Goal: Information Seeking & Learning: Learn about a topic

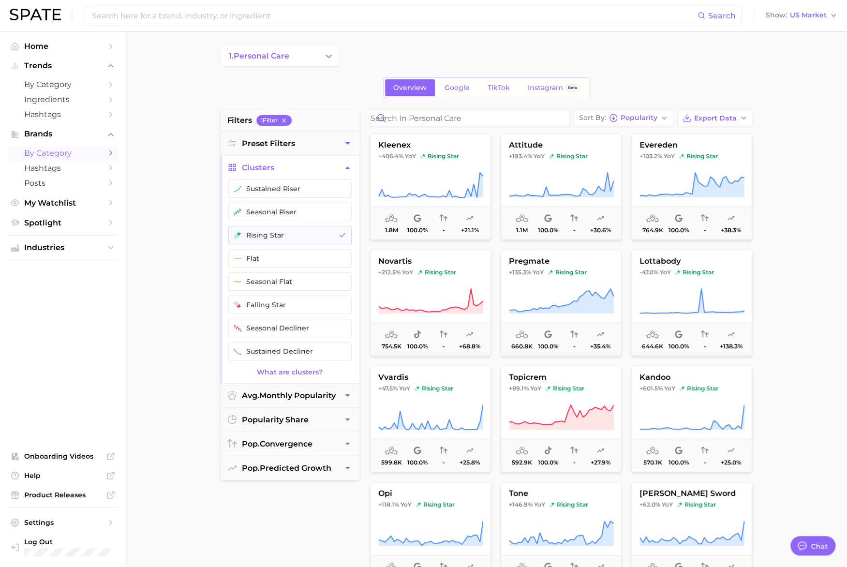
type textarea "x"
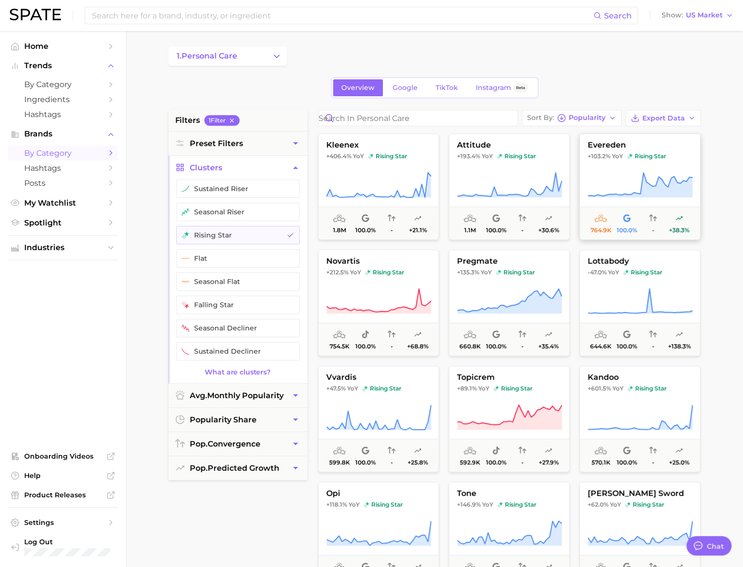
click at [658, 174] on icon at bounding box center [639, 185] width 105 height 27
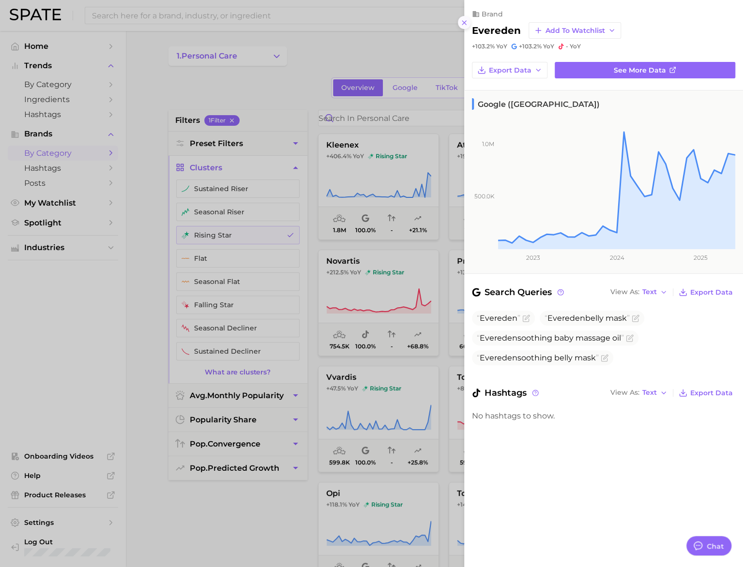
click at [464, 22] on line at bounding box center [464, 23] width 4 height 4
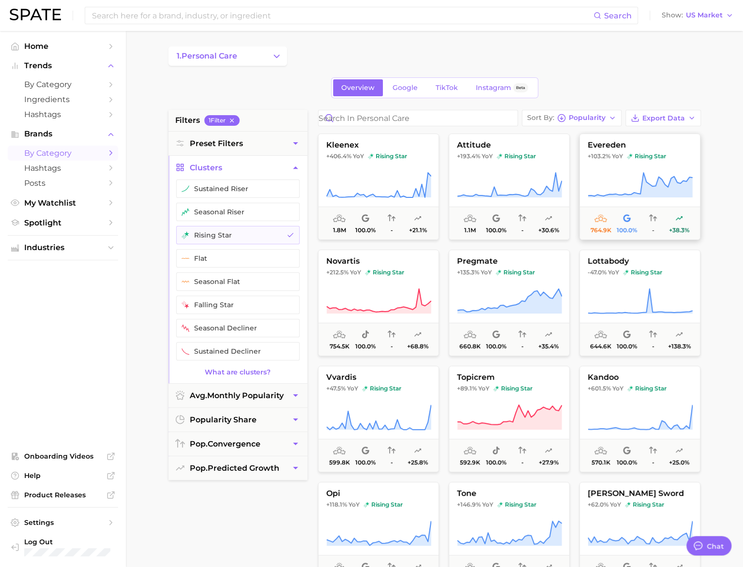
click at [669, 172] on icon at bounding box center [639, 185] width 105 height 27
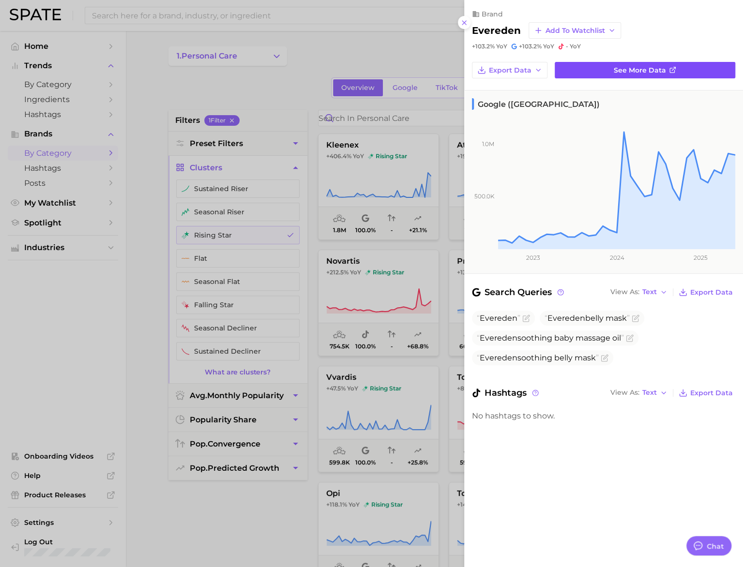
click at [648, 66] on span "See more data" at bounding box center [640, 70] width 52 height 8
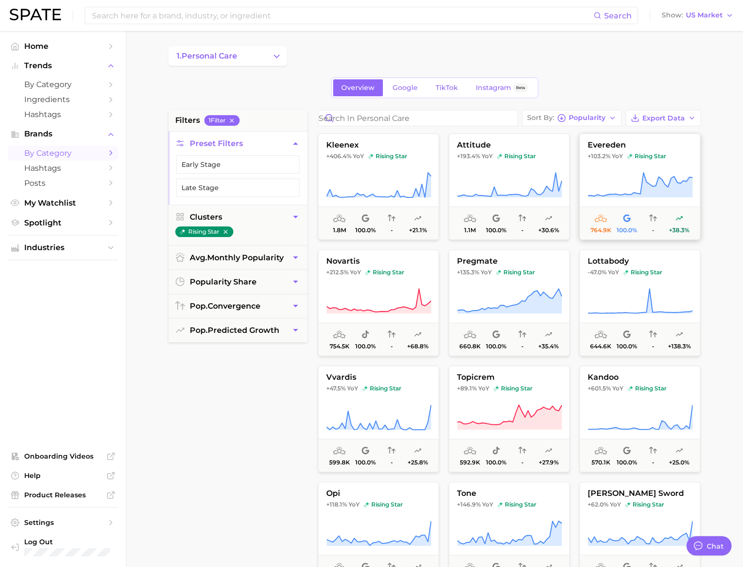
click at [668, 165] on button "evereden +103.2% YoY rising star 764.9k 100.0% - +38.3%" at bounding box center [639, 187] width 121 height 106
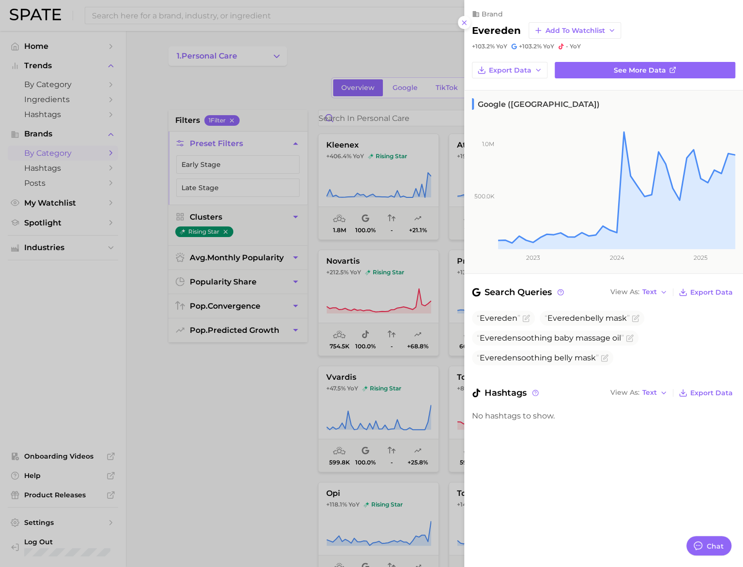
click at [422, 58] on div at bounding box center [371, 283] width 743 height 567
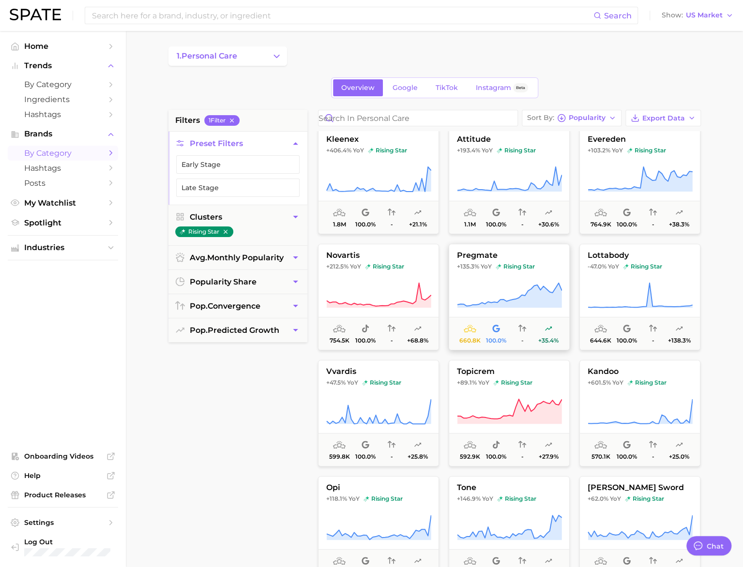
scroll to position [66, 0]
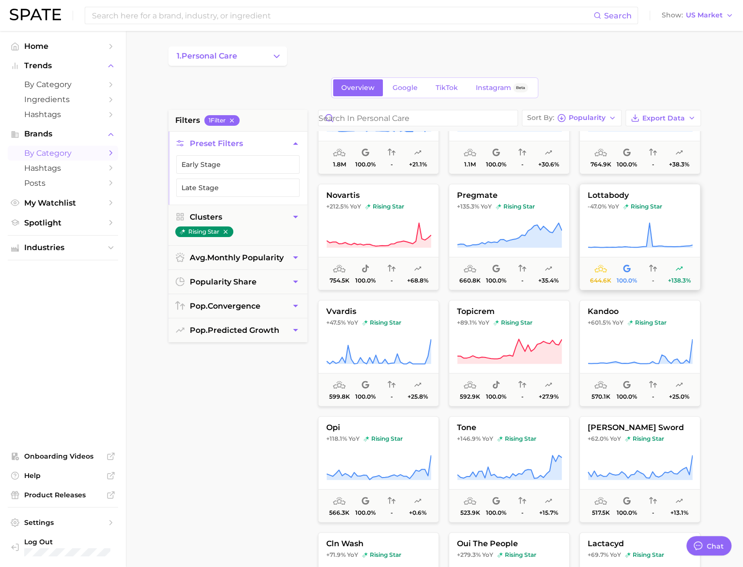
click at [625, 224] on icon at bounding box center [639, 235] width 105 height 27
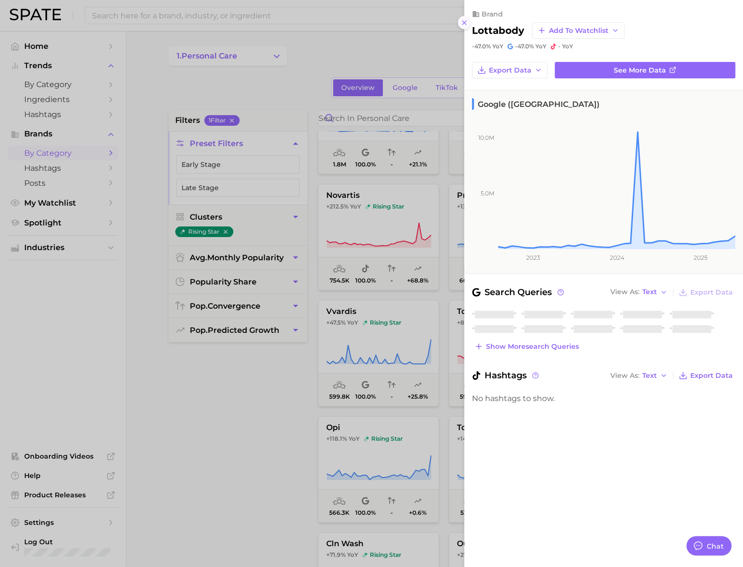
click at [461, 25] on icon at bounding box center [464, 23] width 8 height 8
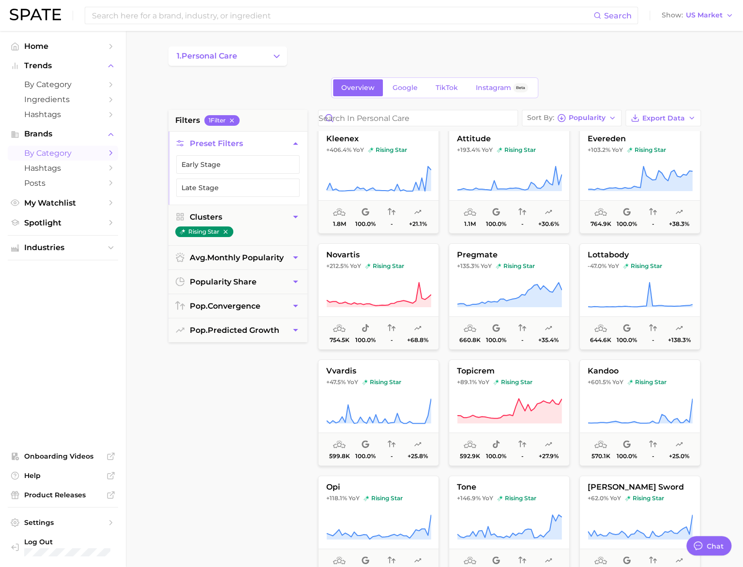
scroll to position [0, 0]
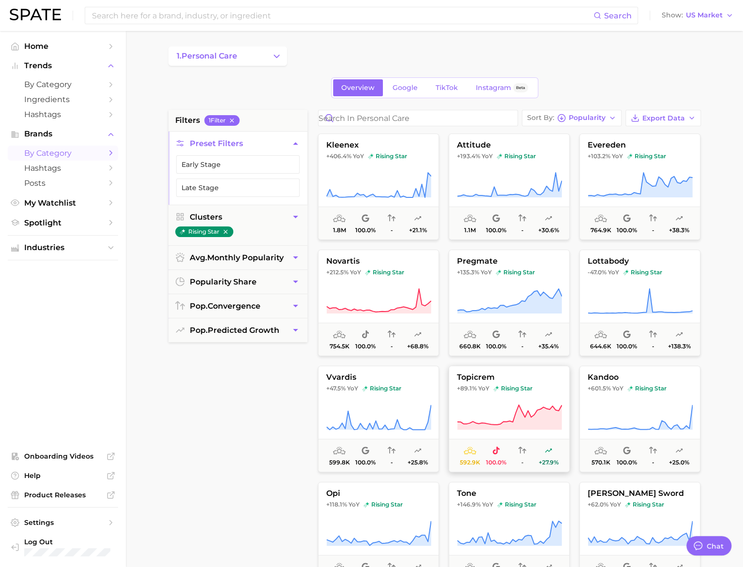
click at [525, 399] on button "topicrem +89.1% YoY rising star 592.9k 100.0% - +27.9%" at bounding box center [509, 419] width 121 height 106
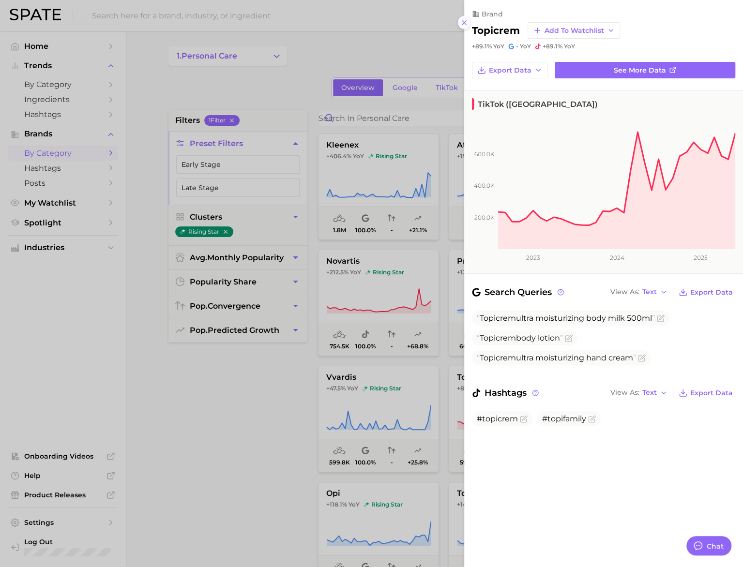
click at [468, 22] on button at bounding box center [464, 22] width 13 height 13
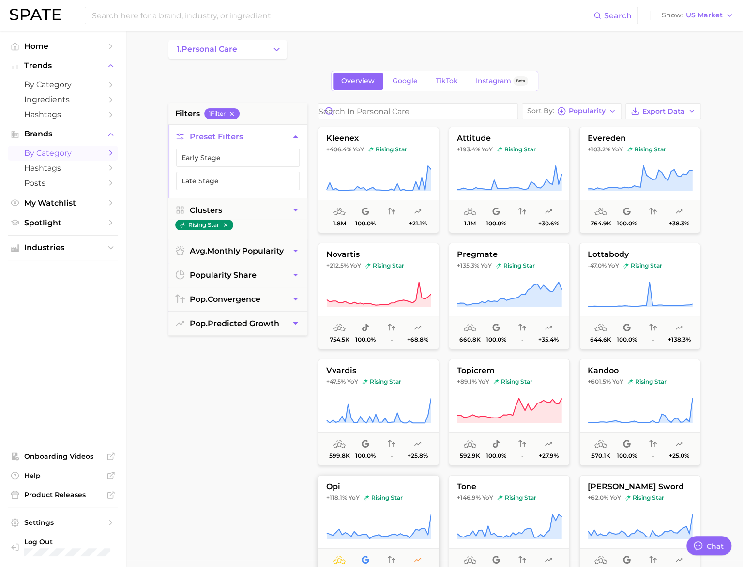
scroll to position [8, 0]
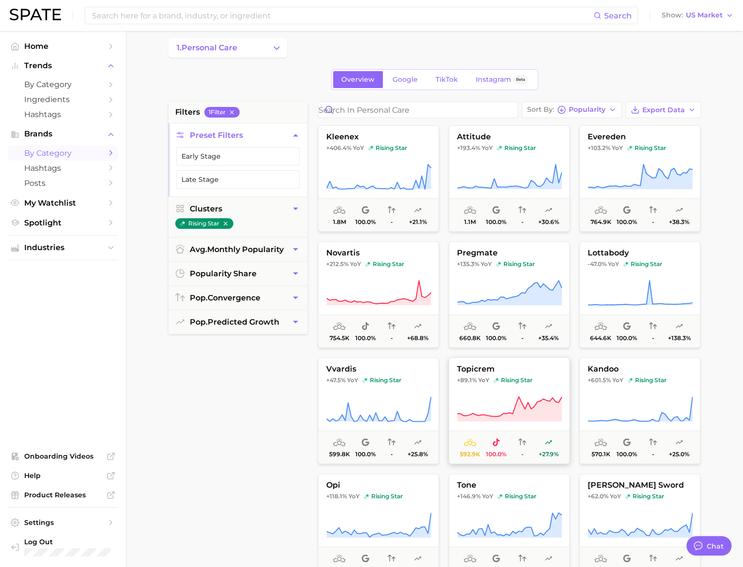
click at [498, 397] on icon at bounding box center [509, 409] width 105 height 27
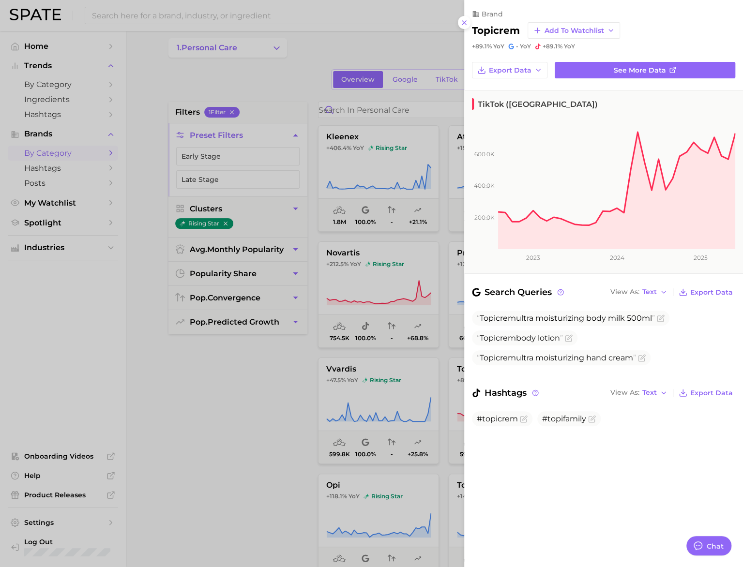
click at [217, 467] on div at bounding box center [371, 283] width 743 height 567
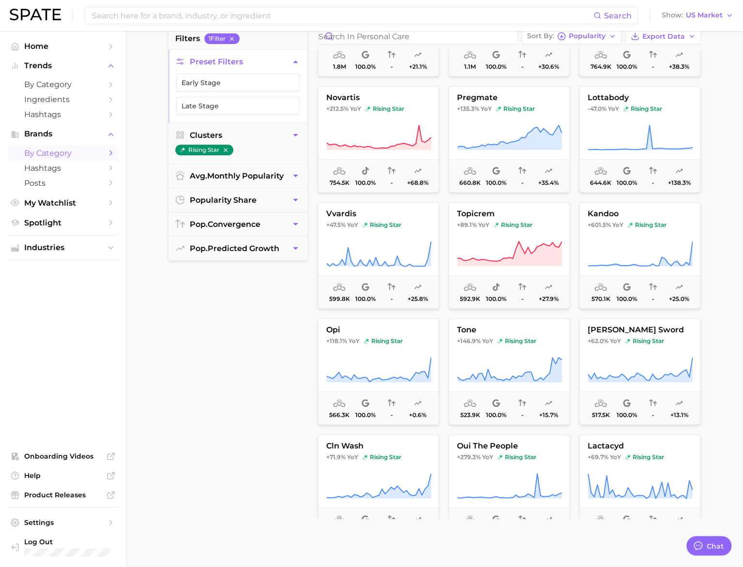
scroll to position [104, 0]
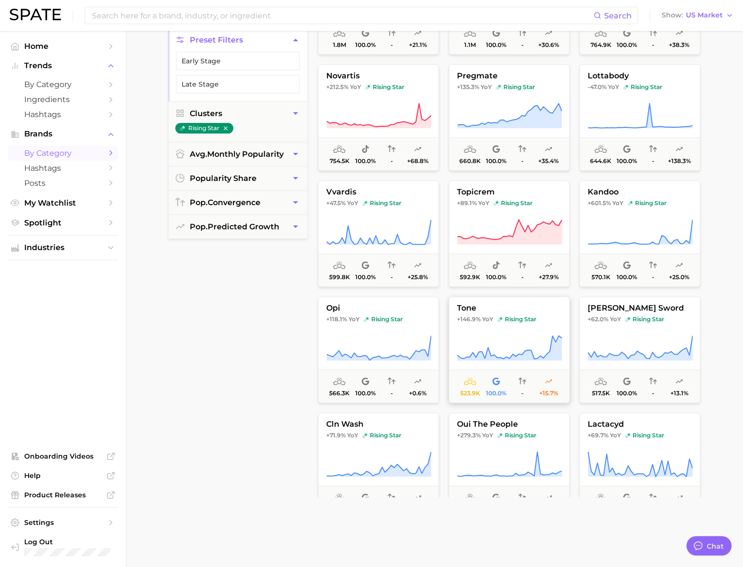
click at [539, 324] on button "tone +146.9% YoY rising star 523.9k 100.0% - +15.7%" at bounding box center [509, 350] width 121 height 106
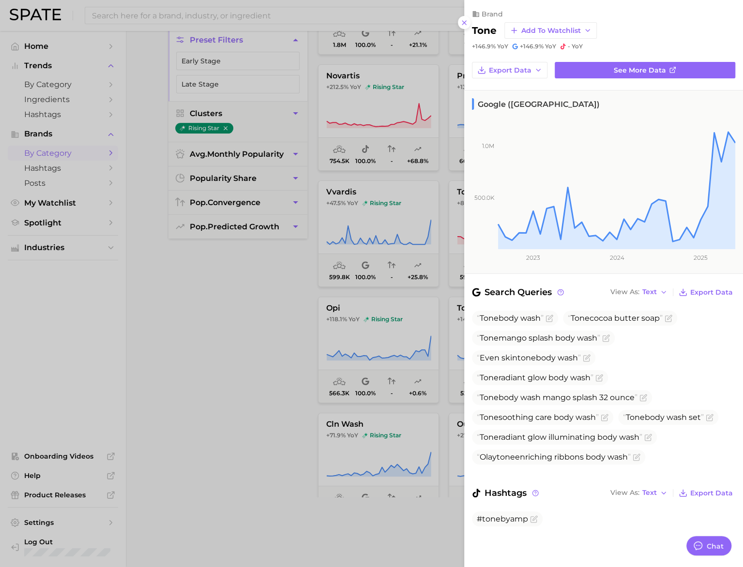
click at [240, 385] on div at bounding box center [371, 283] width 743 height 567
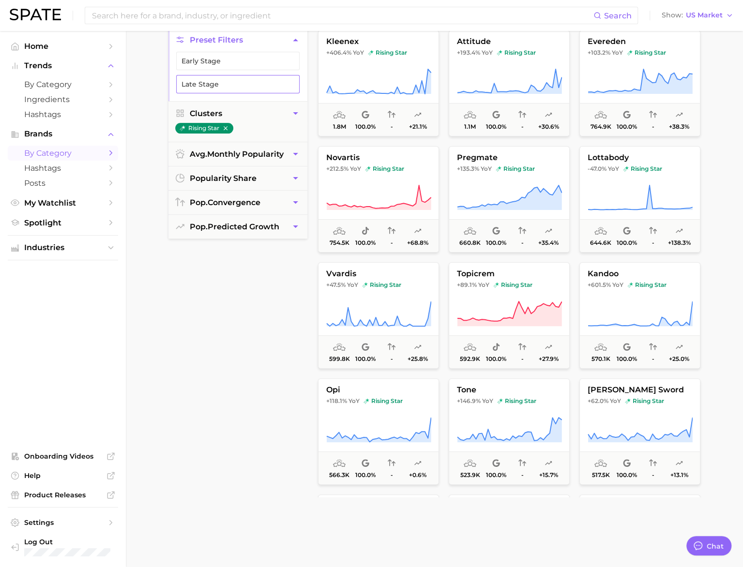
scroll to position [0, 0]
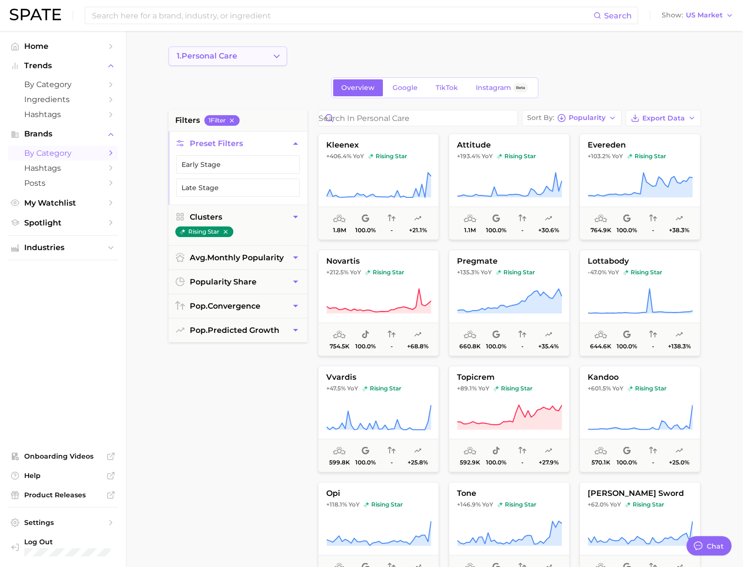
click at [224, 59] on span "1. personal care" at bounding box center [207, 56] width 60 height 9
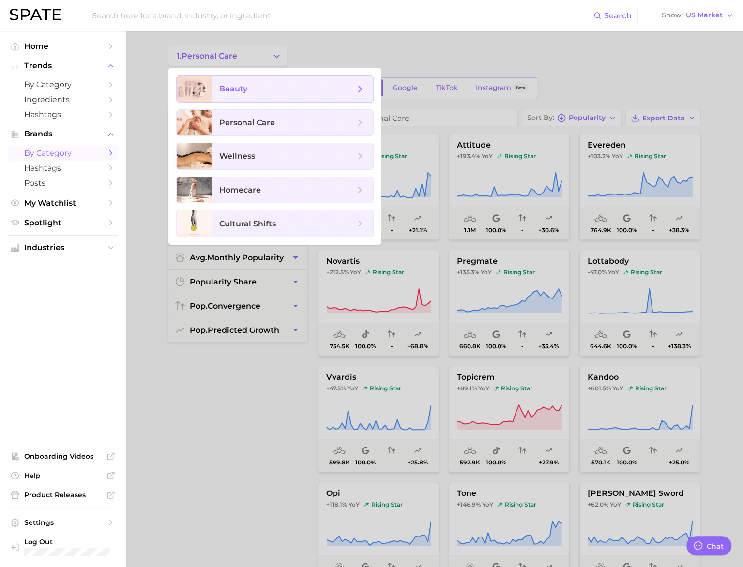
click at [227, 87] on span "beauty" at bounding box center [233, 88] width 28 height 9
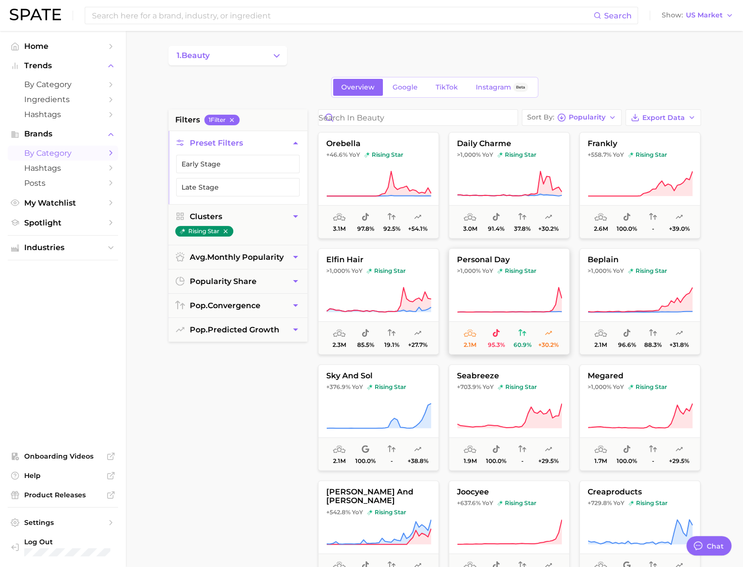
scroll to position [235, 0]
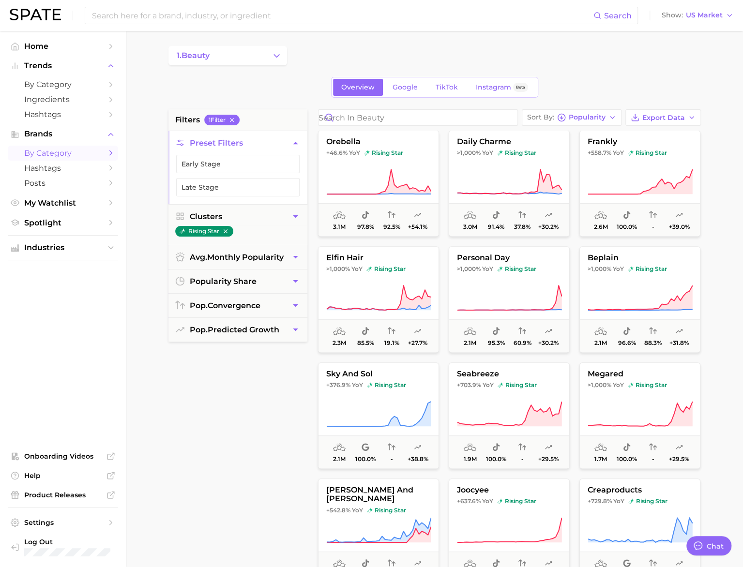
click at [418, 52] on div "1. beauty" at bounding box center [434, 55] width 532 height 19
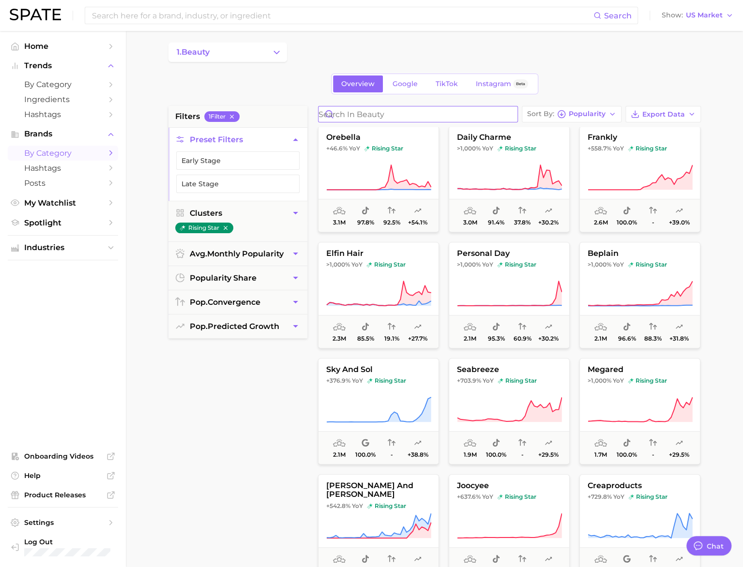
scroll to position [6, 0]
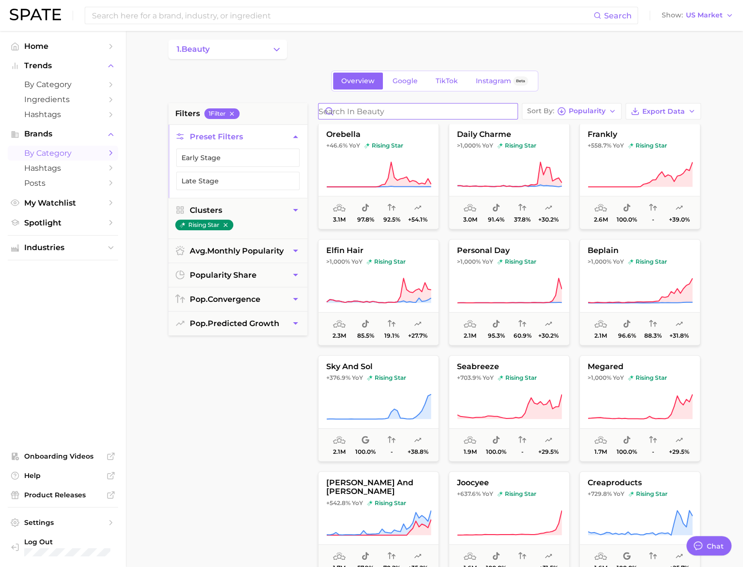
click at [381, 116] on input "Search in beauty" at bounding box center [417, 111] width 199 height 15
type input "deodorant"
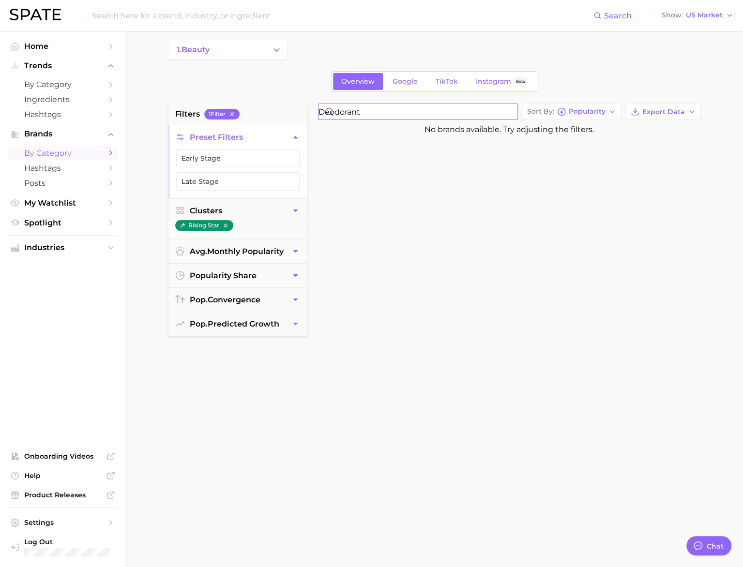
drag, startPoint x: 519, startPoint y: 116, endPoint x: 513, endPoint y: 116, distance: 5.3
click at [517, 116] on input "deodorant" at bounding box center [417, 111] width 199 height 15
click at [512, 115] on input "deodorant" at bounding box center [417, 111] width 199 height 15
click at [509, 111] on input "deodorant" at bounding box center [417, 111] width 199 height 15
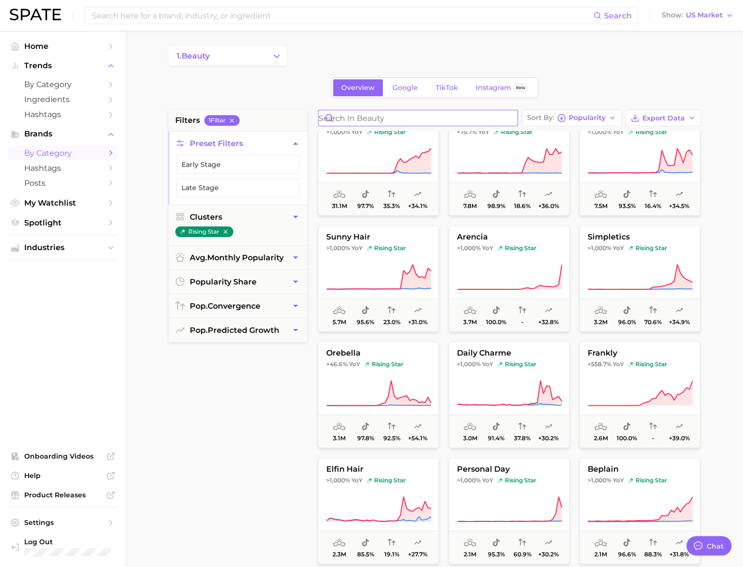
scroll to position [20, 0]
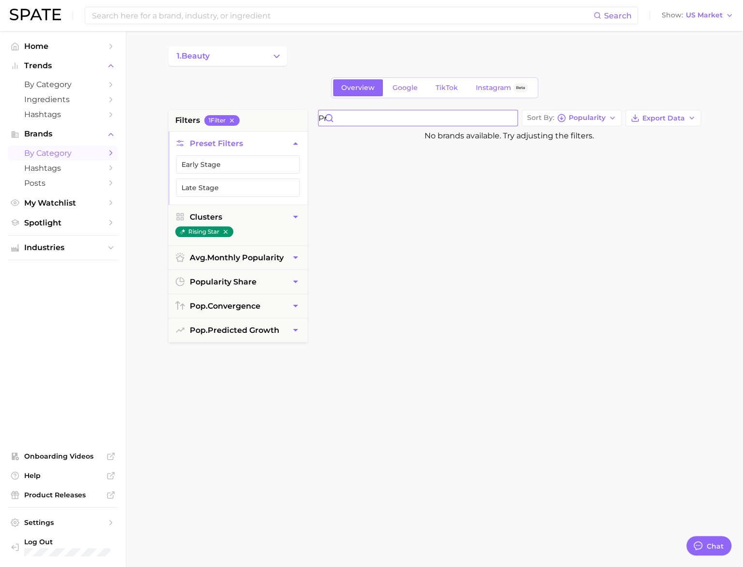
type input "p"
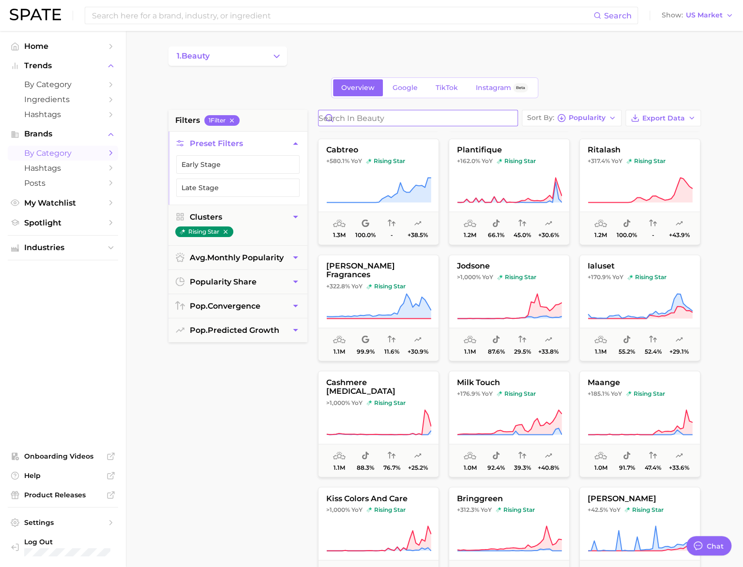
scroll to position [928, 0]
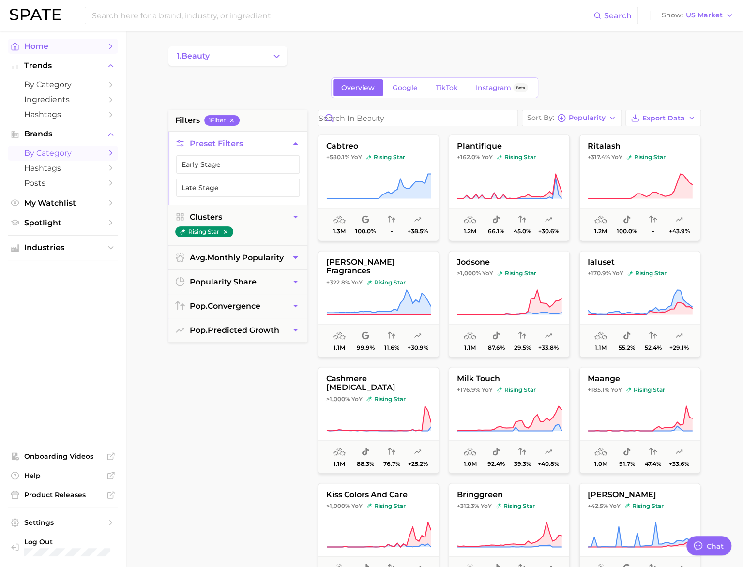
click at [38, 45] on span "Home" at bounding box center [62, 46] width 77 height 9
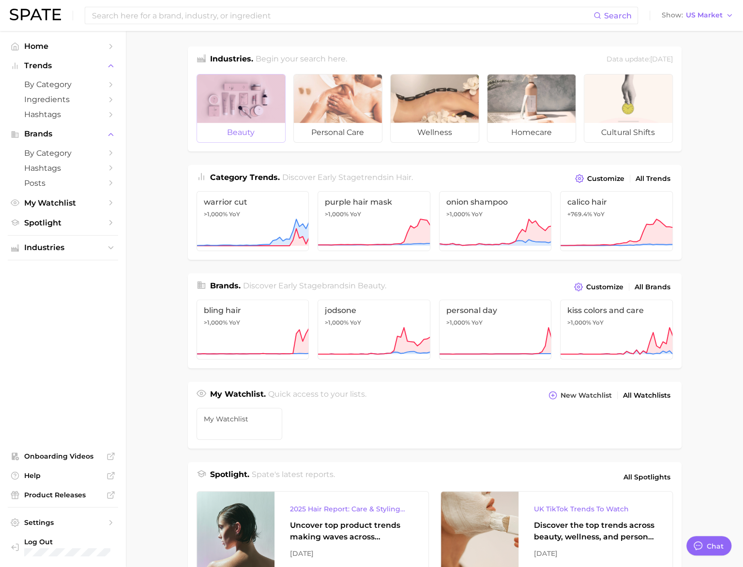
click at [249, 102] on div at bounding box center [241, 99] width 88 height 48
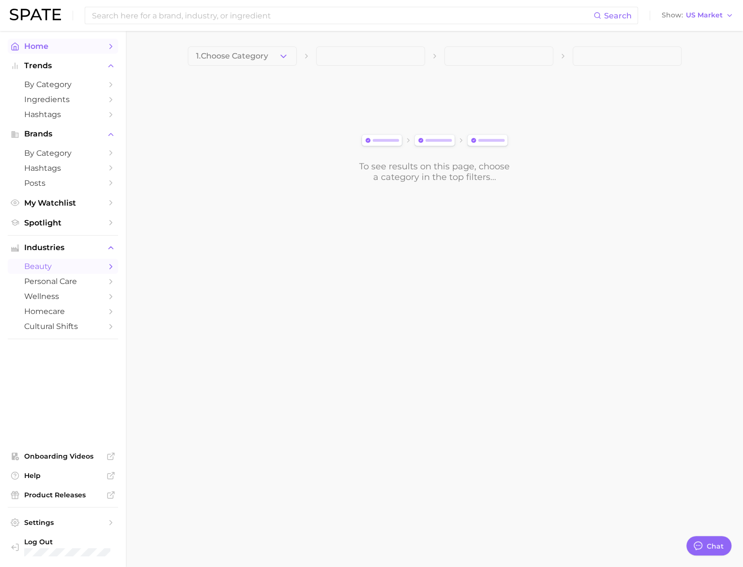
click at [45, 45] on span "Home" at bounding box center [62, 46] width 77 height 9
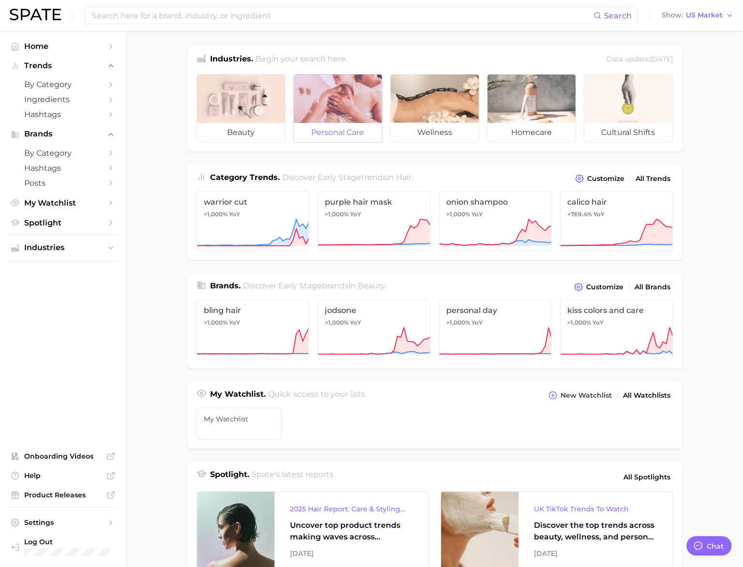
click at [331, 102] on div at bounding box center [338, 99] width 88 height 48
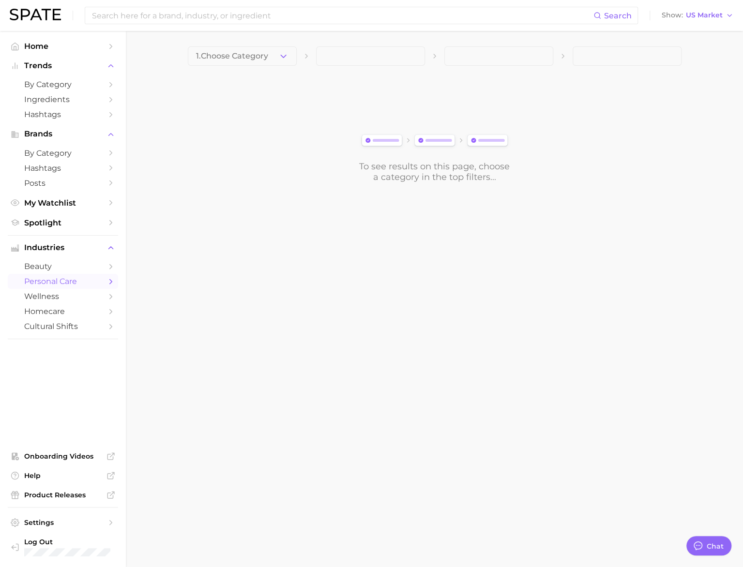
click at [374, 60] on span at bounding box center [370, 55] width 109 height 19
click at [279, 63] on button "1. Choose Category" at bounding box center [242, 55] width 109 height 19
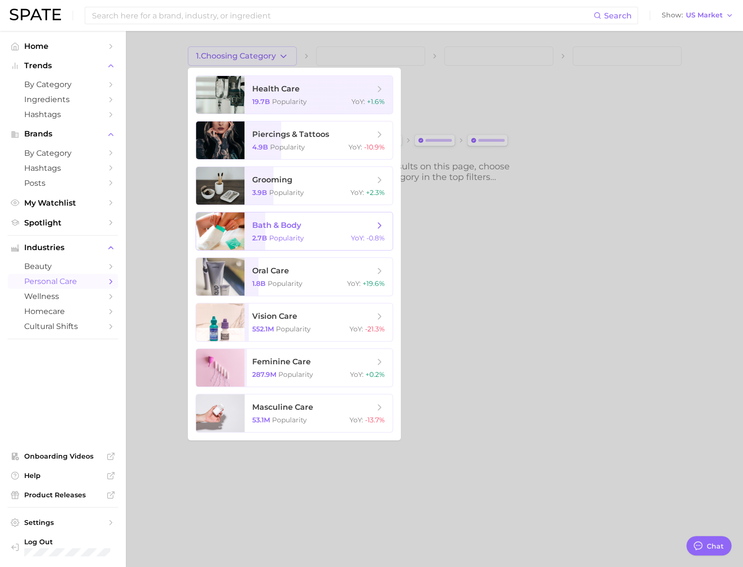
click at [305, 234] on span "bath & body 2.7b Popularity YoY : -0.8%" at bounding box center [318, 231] width 148 height 38
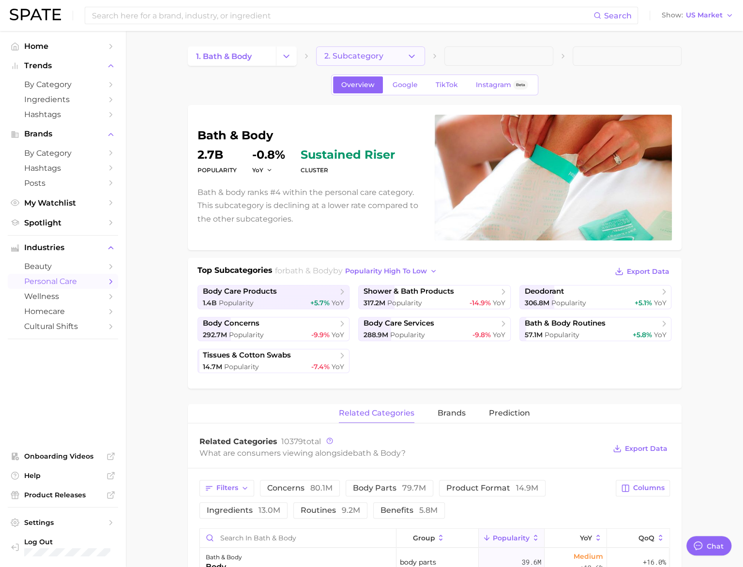
click at [389, 55] on button "2. Subcategory" at bounding box center [370, 55] width 109 height 19
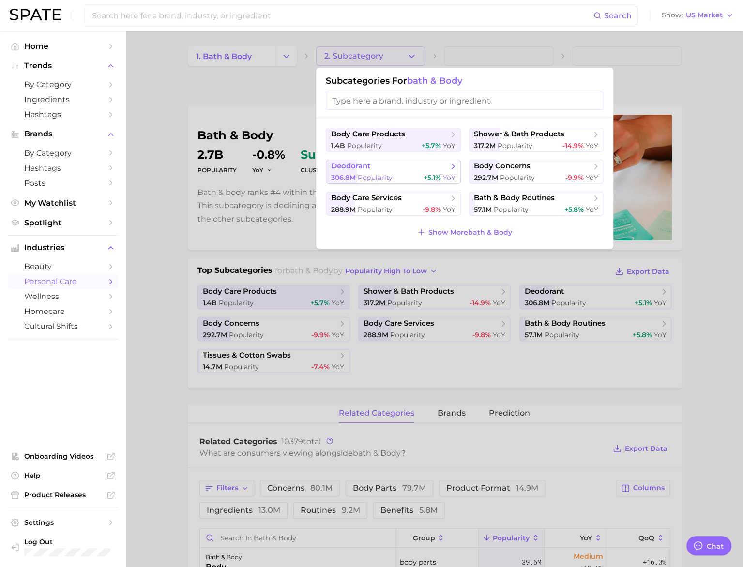
click at [390, 171] on button "deodorant 306.8m Popularity +5.1% YoY" at bounding box center [393, 172] width 135 height 24
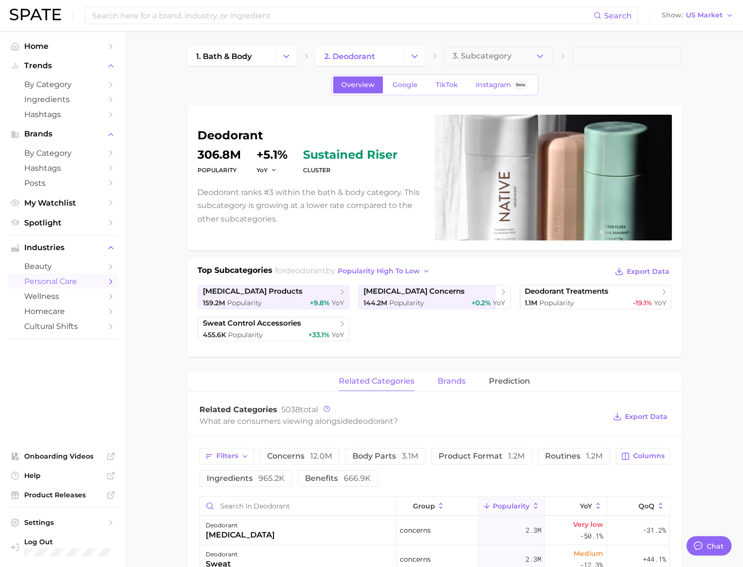
click at [449, 382] on span "brands" at bounding box center [451, 381] width 28 height 9
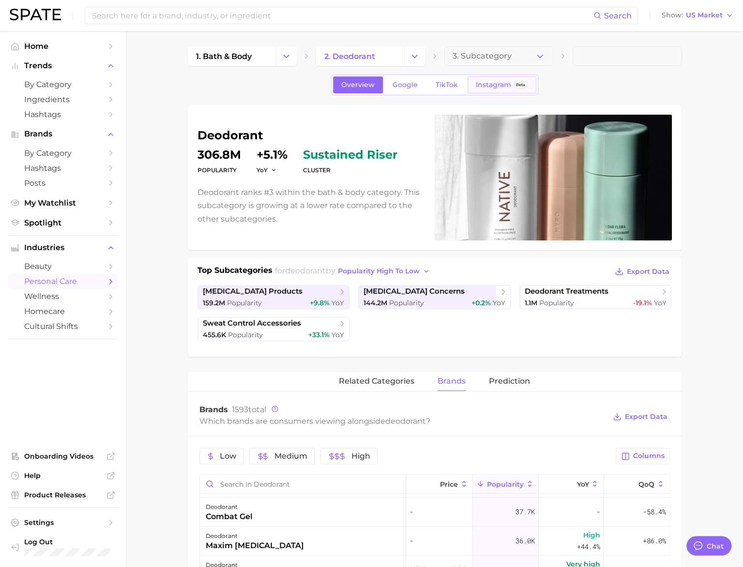
click at [495, 81] on span "Instagram" at bounding box center [493, 85] width 35 height 8
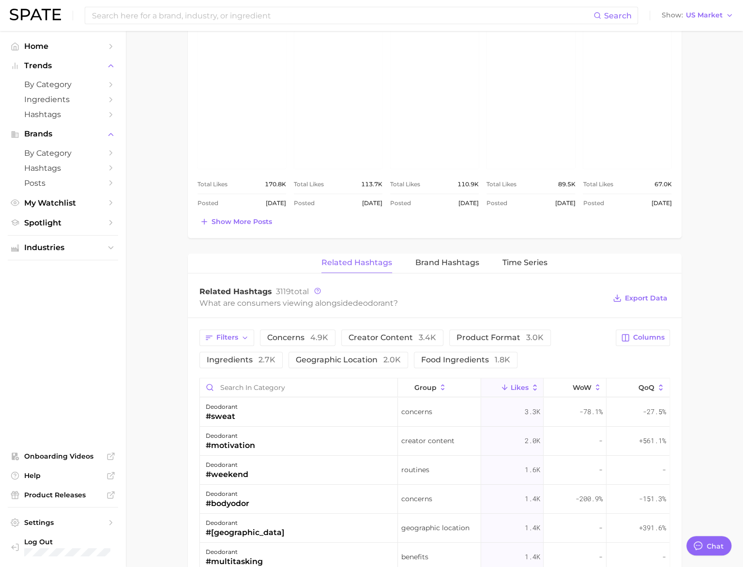
scroll to position [471, 0]
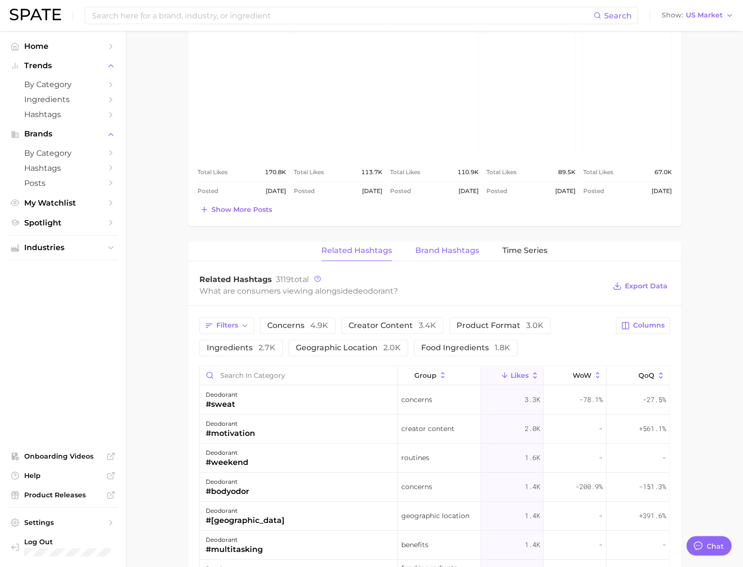
click at [445, 246] on span "Brand Hashtags" at bounding box center [447, 250] width 64 height 9
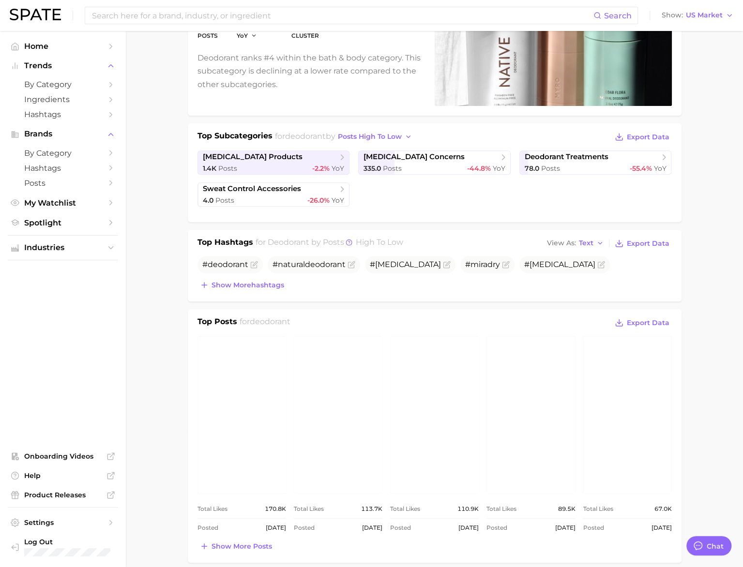
scroll to position [0, 0]
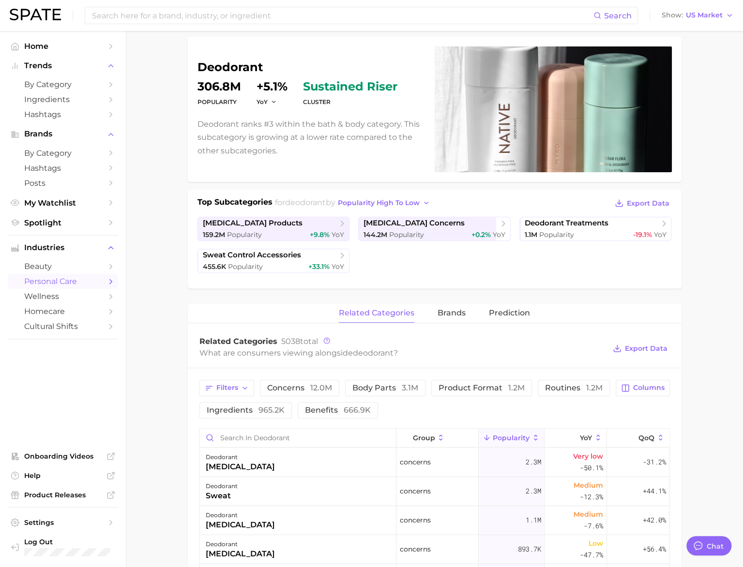
scroll to position [75, 0]
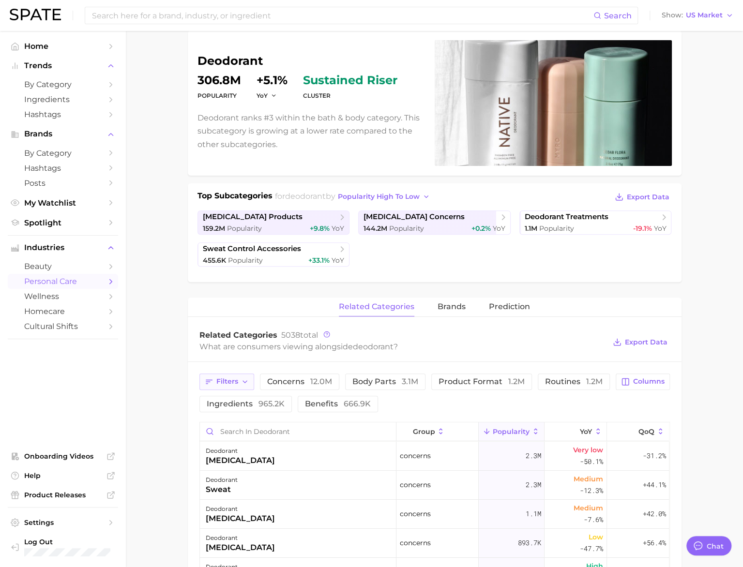
click at [213, 379] on button "Filters" at bounding box center [226, 382] width 55 height 16
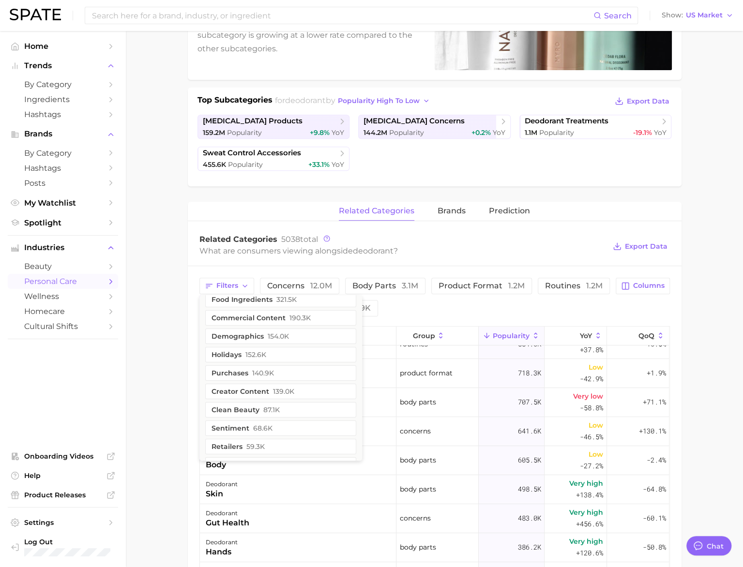
scroll to position [0, 0]
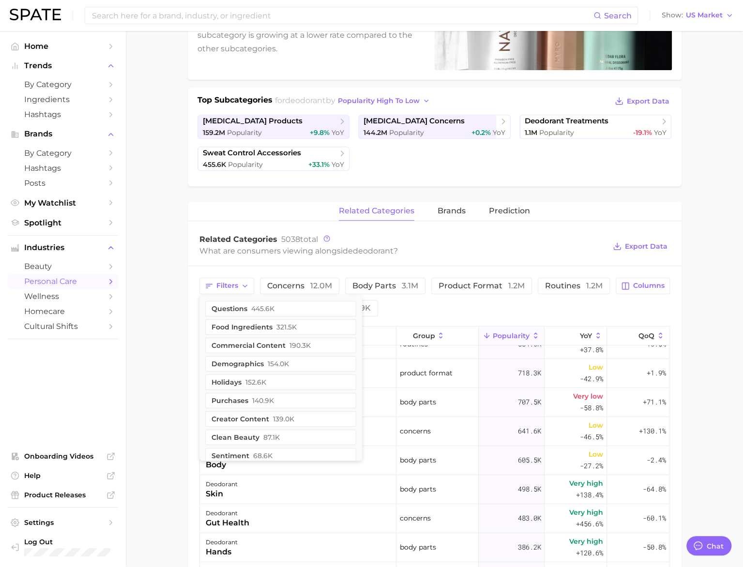
click at [450, 236] on div "Related Categories 5038 total" at bounding box center [402, 240] width 406 height 10
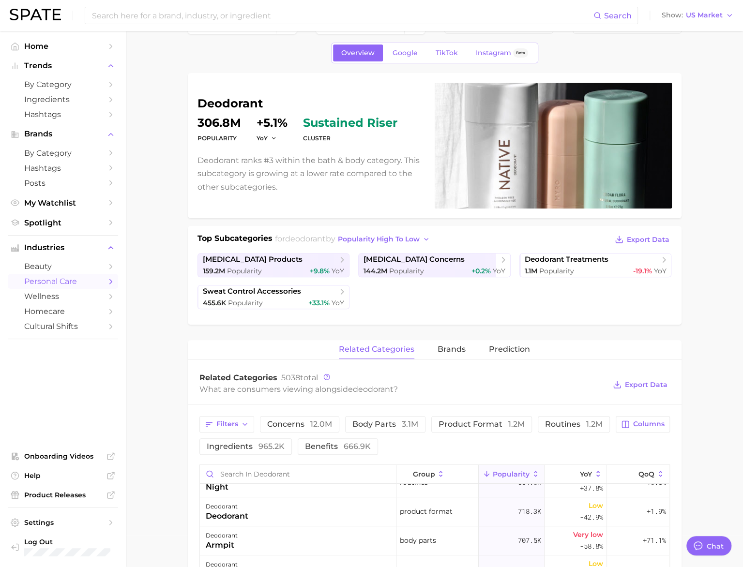
scroll to position [33, 0]
click at [62, 153] on span "by Category" at bounding box center [62, 153] width 77 height 9
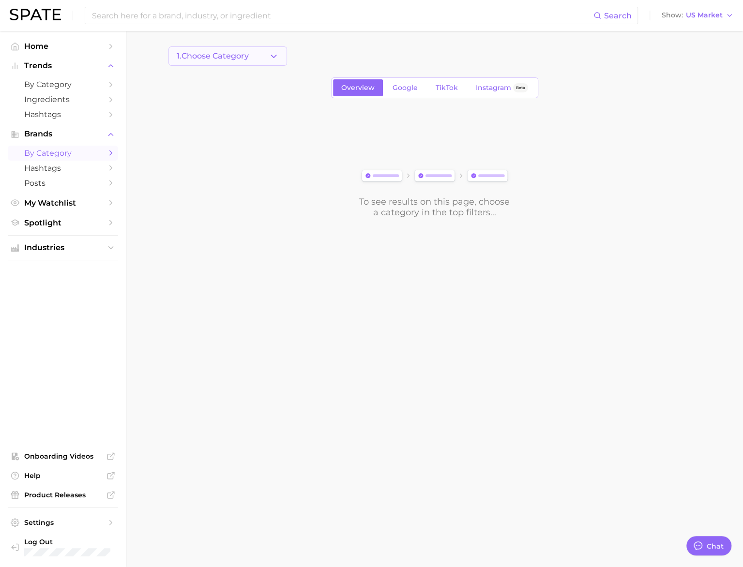
click at [250, 58] on button "1. Choose Category" at bounding box center [227, 55] width 119 height 19
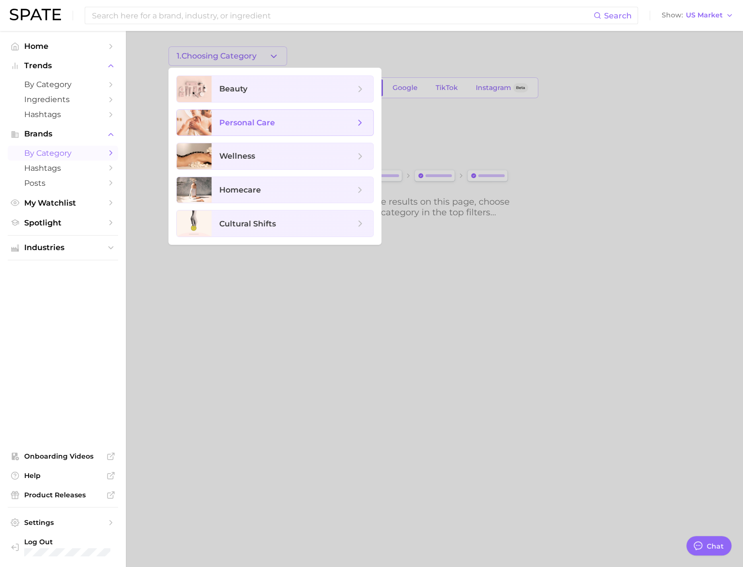
click at [271, 122] on span "personal care" at bounding box center [247, 122] width 56 height 9
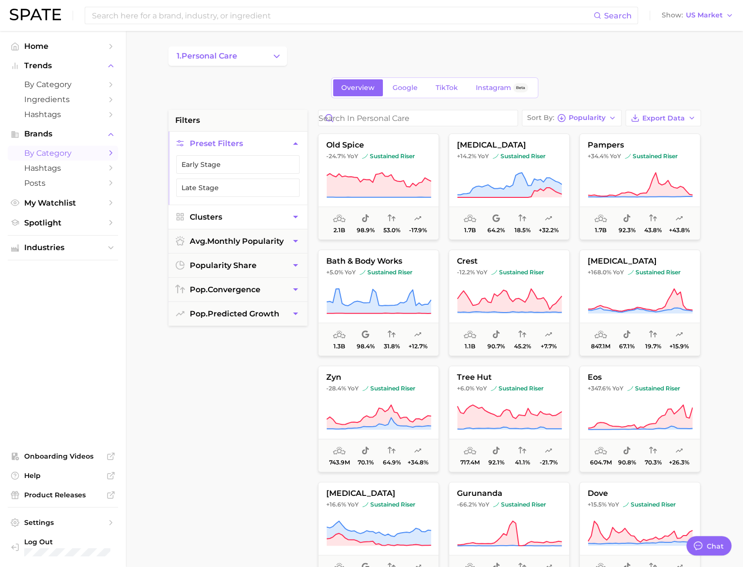
click at [274, 217] on button "Clusters" at bounding box center [237, 217] width 139 height 24
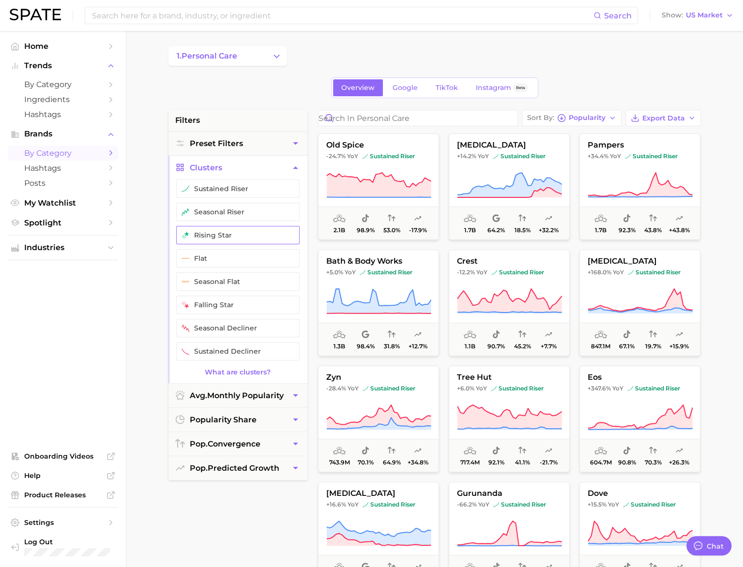
click at [262, 235] on button "rising star" at bounding box center [237, 235] width 123 height 18
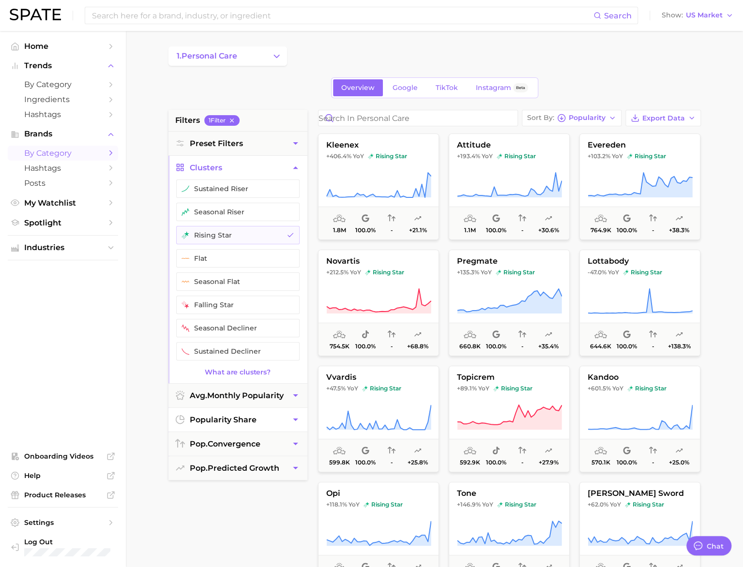
click at [266, 414] on button "popularity share" at bounding box center [237, 420] width 139 height 24
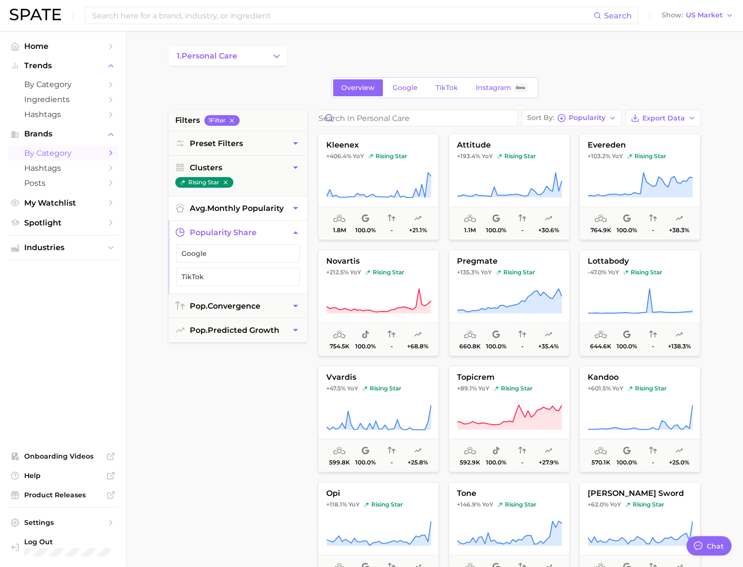
click at [290, 208] on icon "button" at bounding box center [295, 208] width 10 height 10
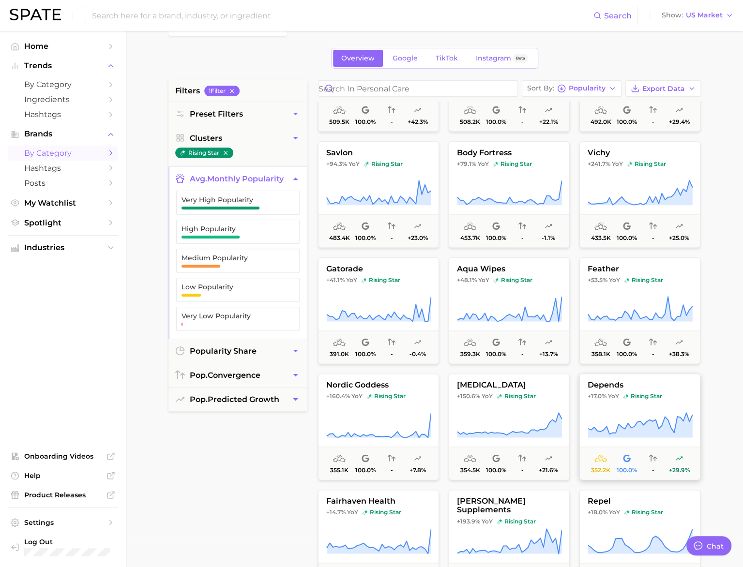
scroll to position [655, 0]
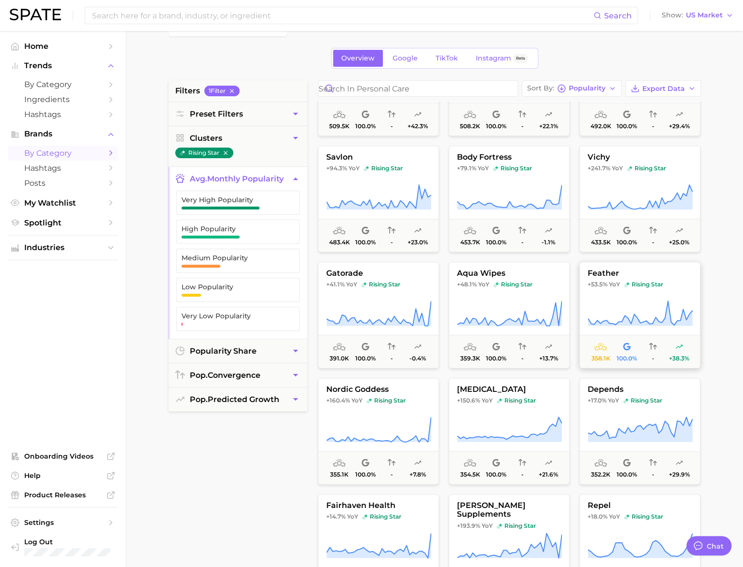
click at [625, 297] on button "feather +53.5% YoY rising star 358.1k 100.0% - +38.3%" at bounding box center [639, 315] width 121 height 106
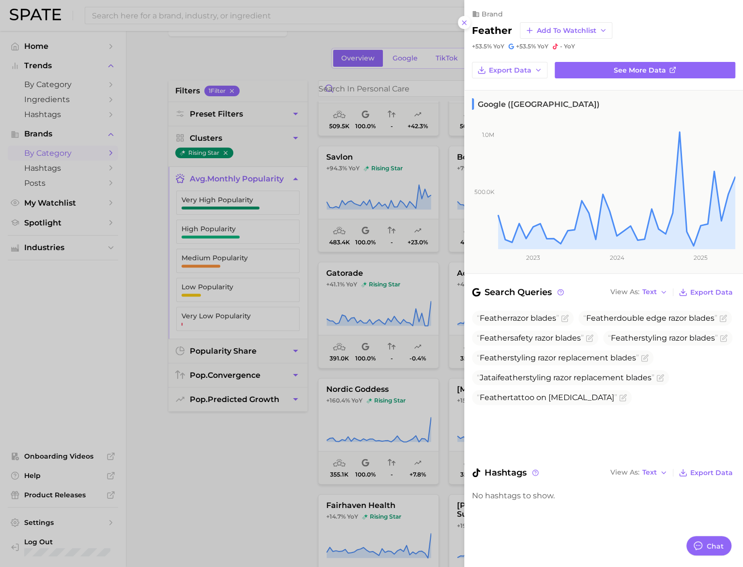
click at [221, 489] on div at bounding box center [371, 283] width 743 height 567
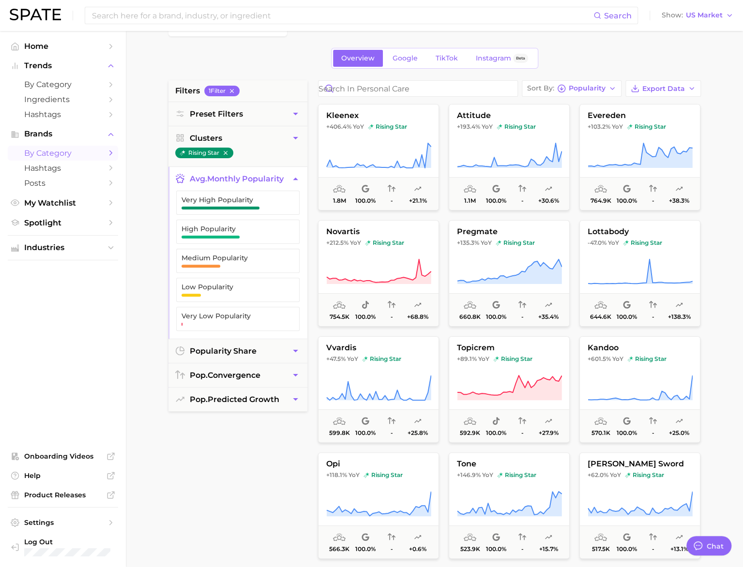
scroll to position [0, 0]
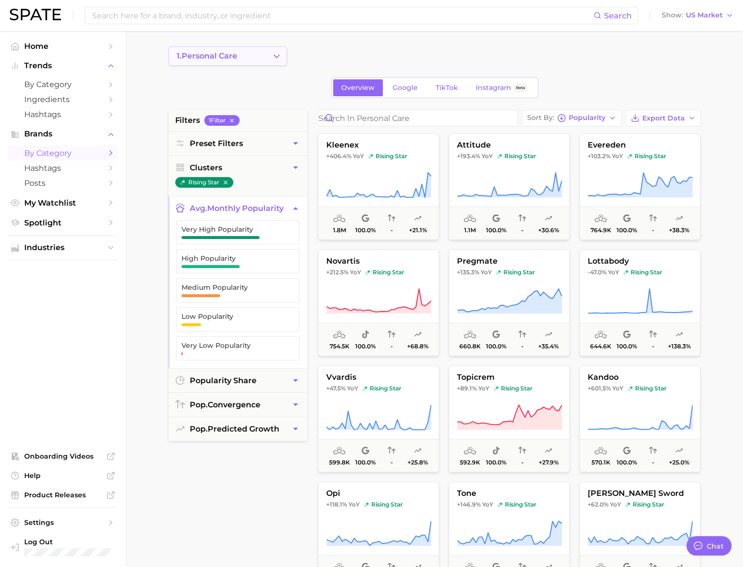
click at [202, 59] on span "1. personal care" at bounding box center [207, 56] width 60 height 9
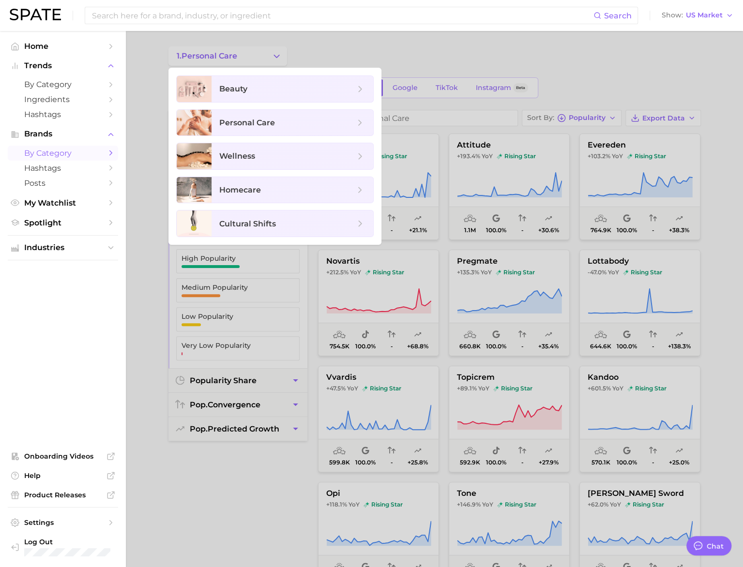
click at [47, 54] on ul "Home Trends by Category Ingredients Hashtags Brands by Category Hashtags Posts …" at bounding box center [63, 135] width 110 height 192
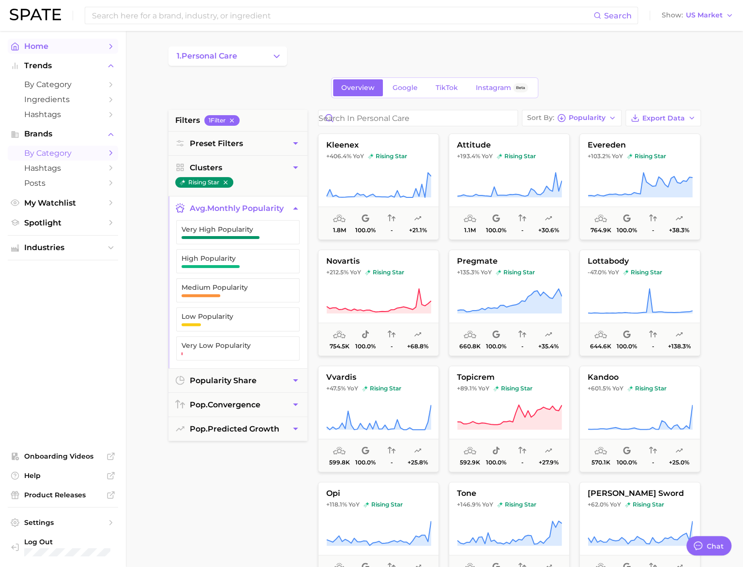
click at [46, 46] on span "Home" at bounding box center [62, 46] width 77 height 9
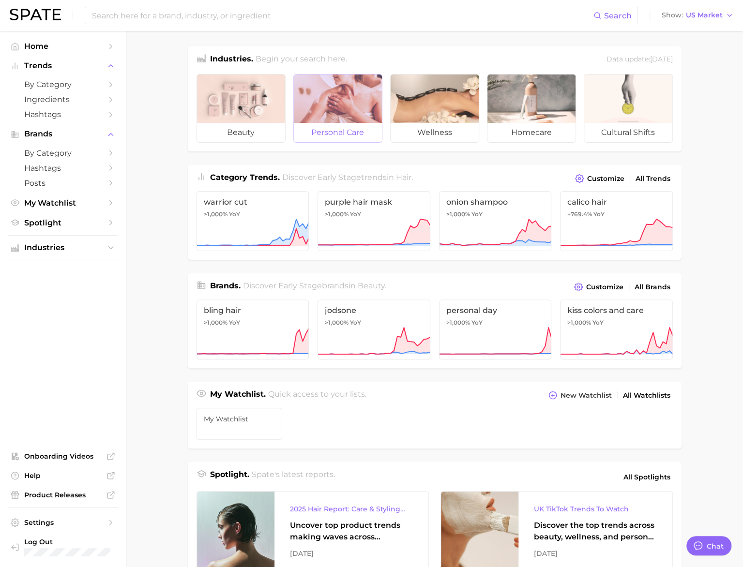
click at [342, 111] on div at bounding box center [338, 99] width 88 height 48
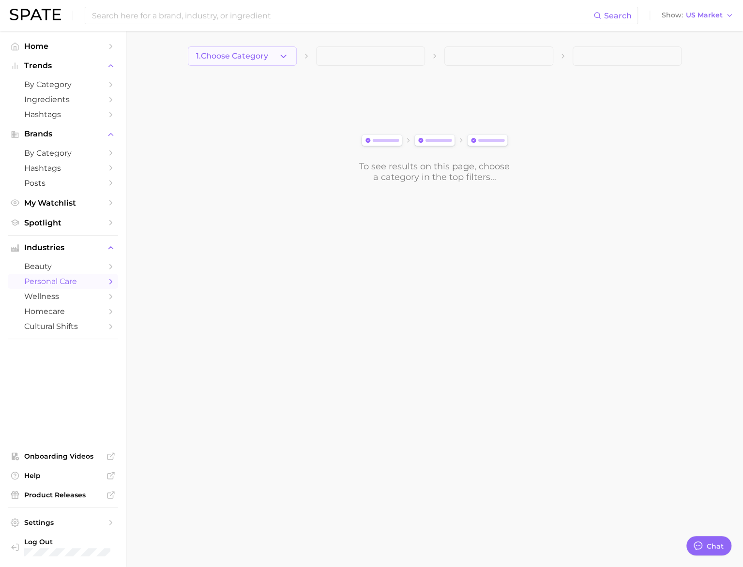
click at [275, 60] on button "1. Choose Category" at bounding box center [242, 55] width 109 height 19
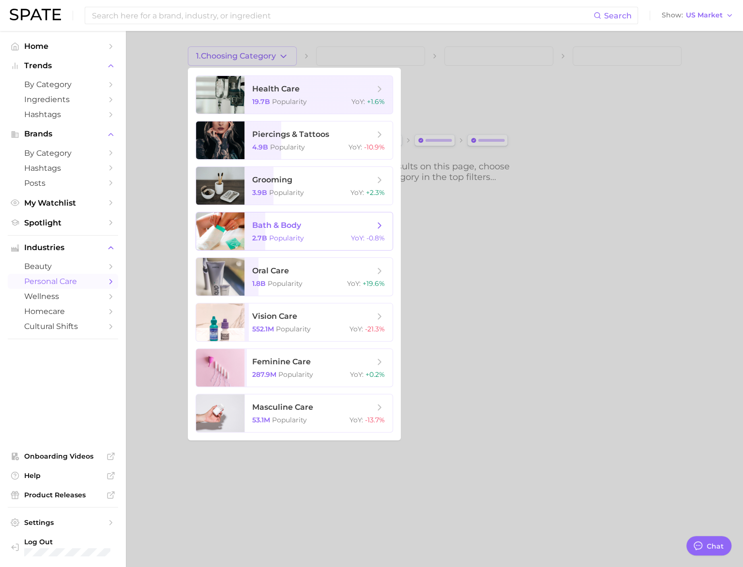
click at [305, 228] on span "bath & body" at bounding box center [313, 225] width 122 height 11
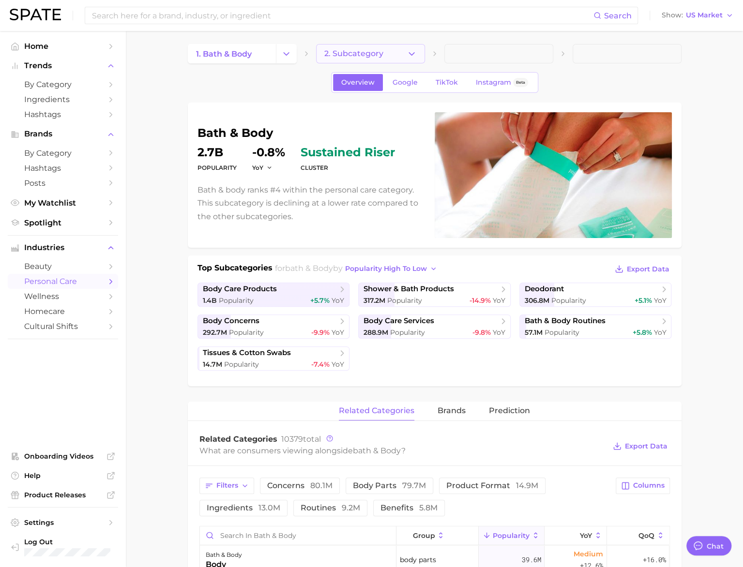
click at [361, 55] on button "2. Subcategory" at bounding box center [370, 53] width 109 height 19
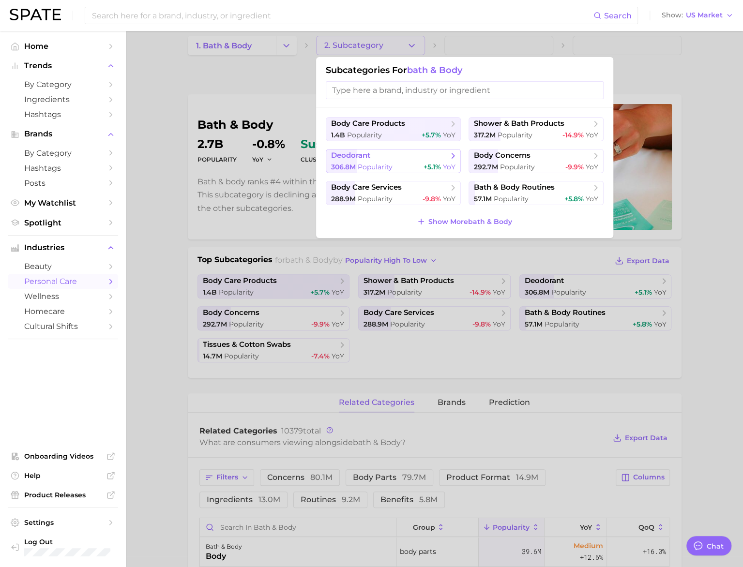
click at [372, 157] on span "deodorant" at bounding box center [390, 156] width 118 height 10
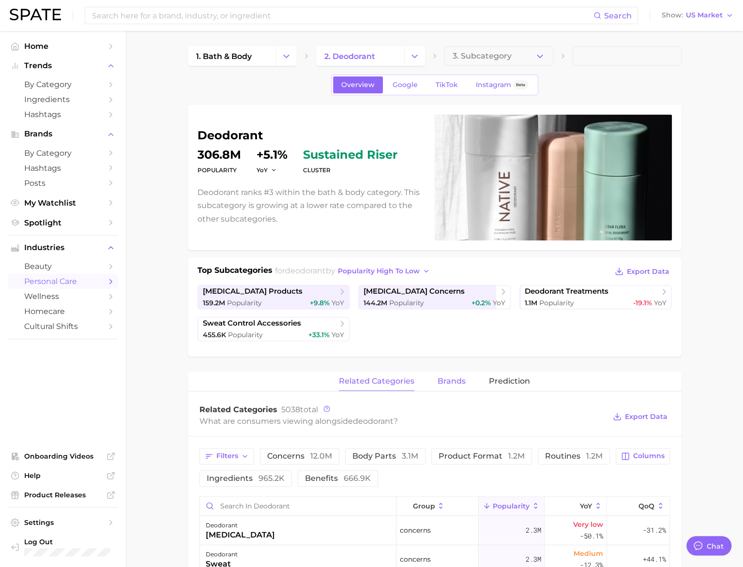
click at [450, 387] on button "brands" at bounding box center [451, 381] width 28 height 19
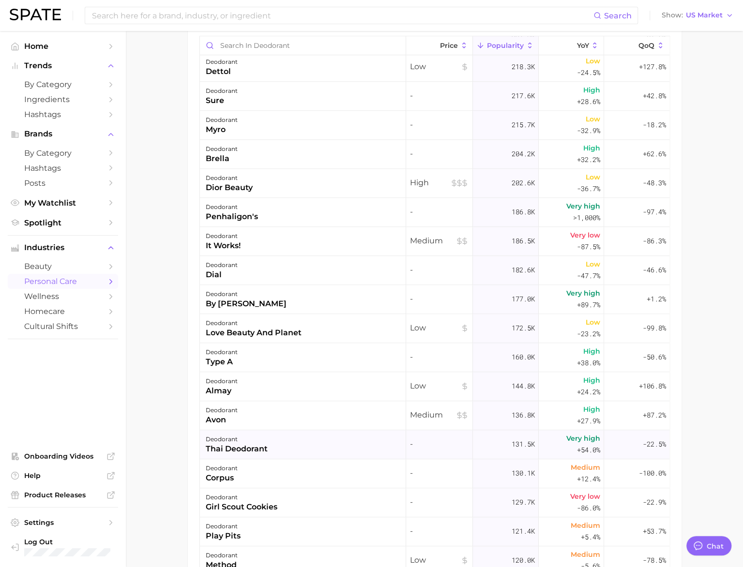
scroll to position [2791, 0]
click at [286, 440] on div "deodorant thai deodorant" at bounding box center [303, 443] width 206 height 29
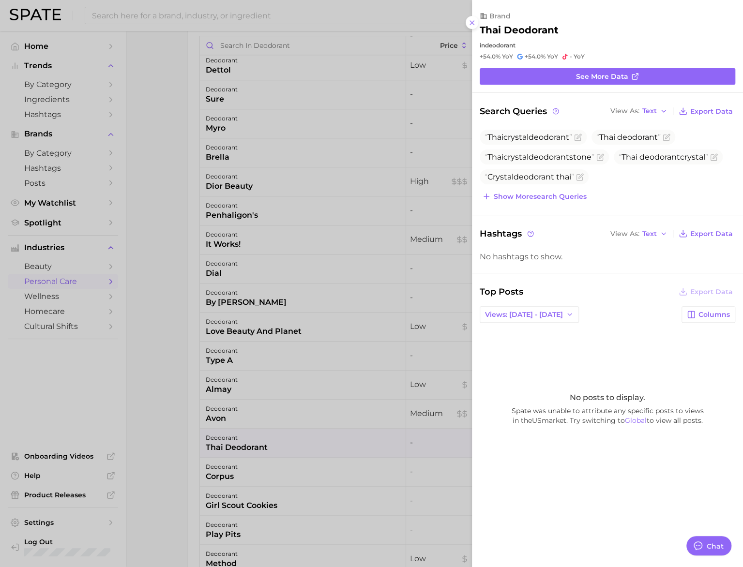
click at [279, 221] on div at bounding box center [371, 283] width 743 height 567
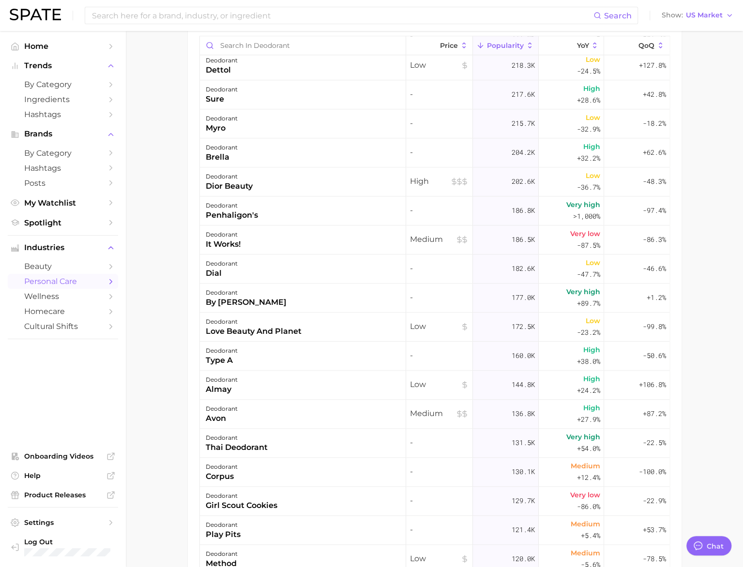
click at [281, 236] on div "deodorant it works!" at bounding box center [303, 239] width 206 height 29
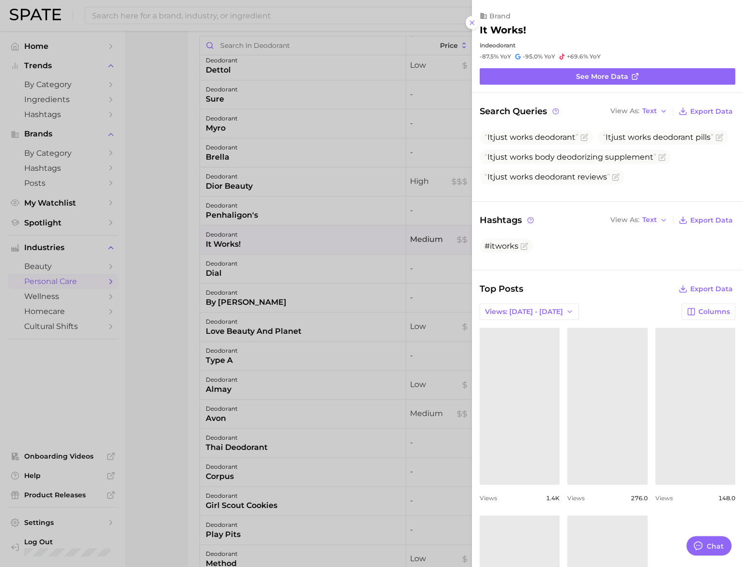
click at [277, 176] on div at bounding box center [371, 283] width 743 height 567
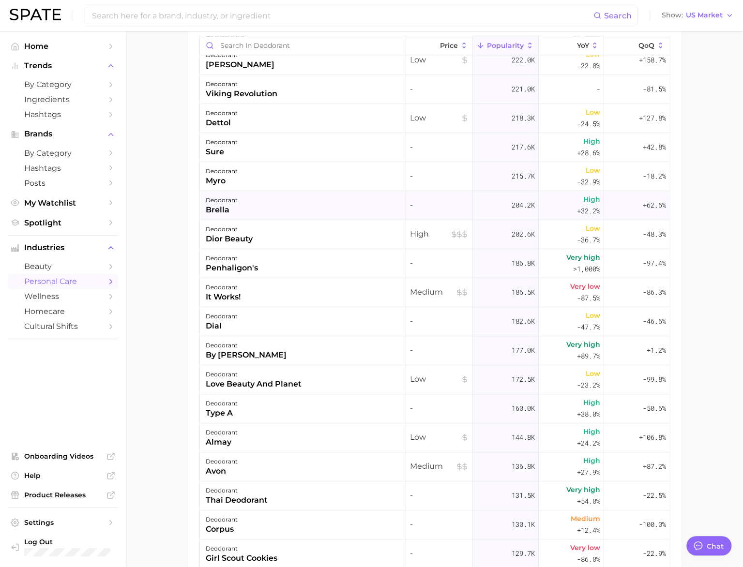
scroll to position [2737, 0]
click at [271, 179] on div "deodorant myro" at bounding box center [303, 178] width 206 height 29
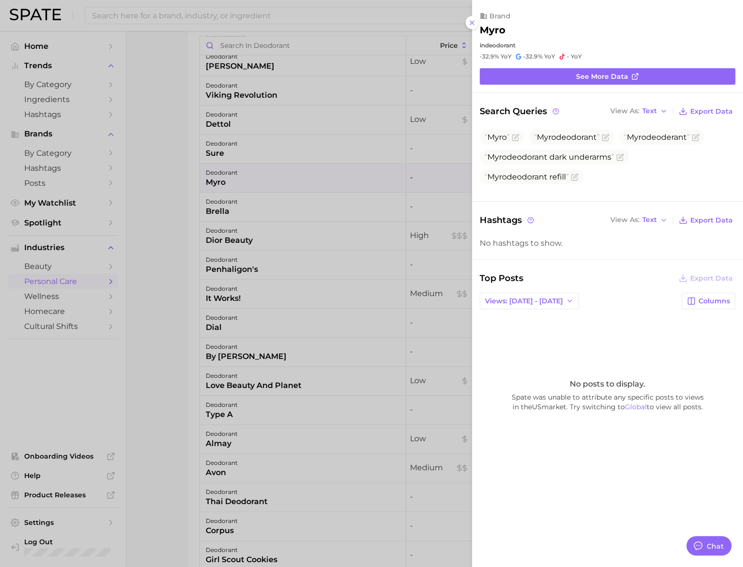
click at [41, 151] on div at bounding box center [371, 283] width 743 height 567
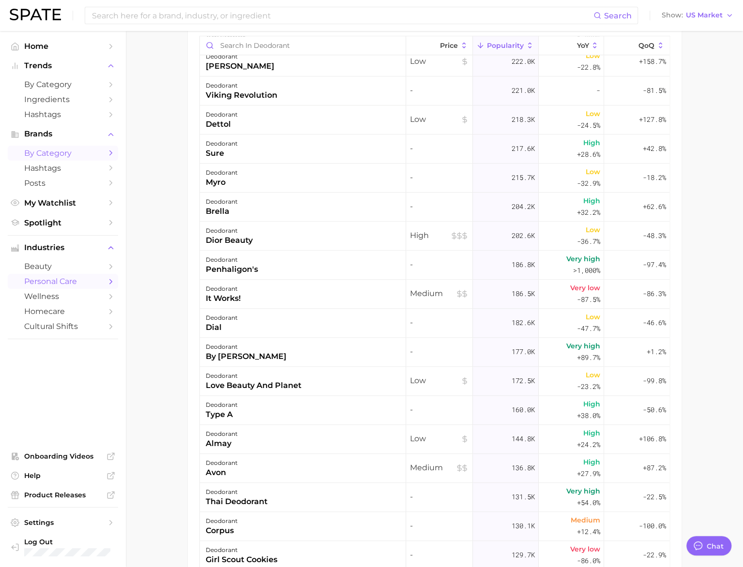
click at [40, 153] on span "by Category" at bounding box center [62, 153] width 77 height 9
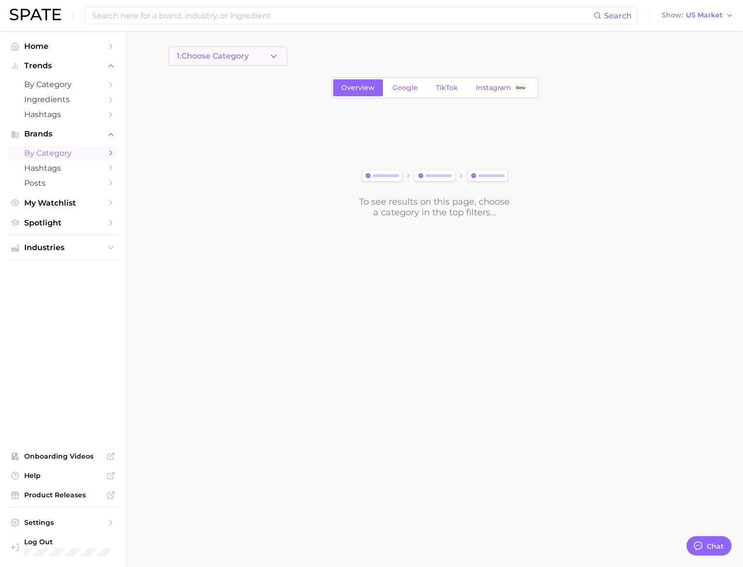
click at [222, 54] on span "1. Choose Category" at bounding box center [213, 56] width 72 height 9
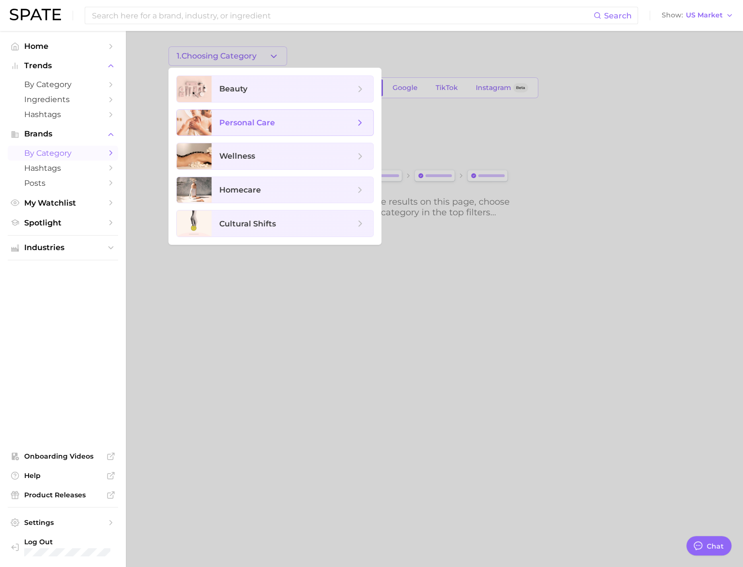
click at [253, 123] on span "personal care" at bounding box center [247, 122] width 56 height 9
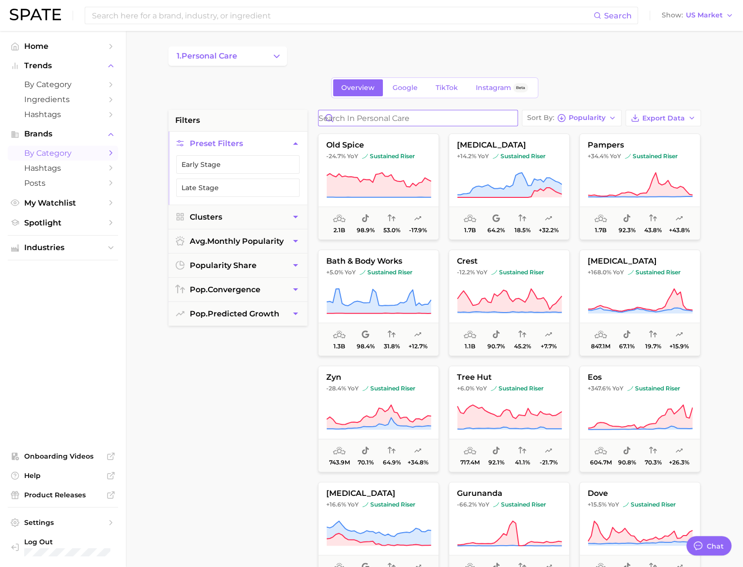
click at [450, 117] on input "Search in personal care" at bounding box center [417, 117] width 199 height 15
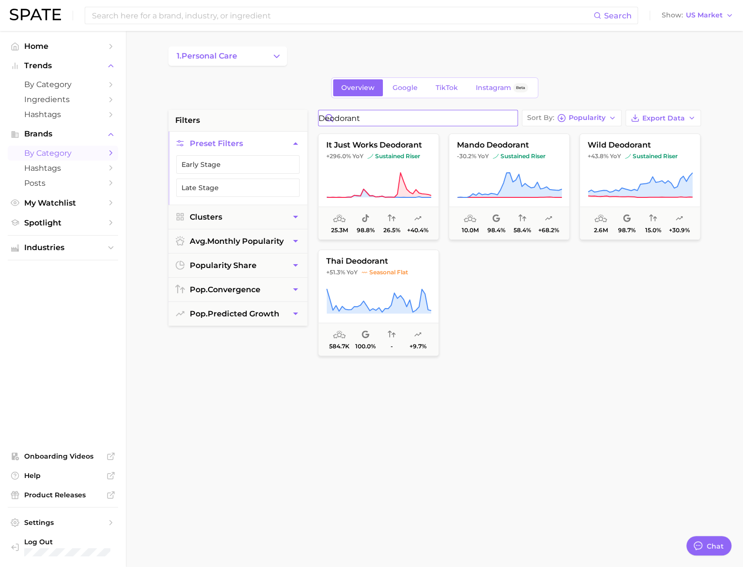
drag, startPoint x: 374, startPoint y: 118, endPoint x: 321, endPoint y: 115, distance: 53.3
click at [321, 115] on input "deodorant" at bounding box center [417, 117] width 199 height 15
type input "sunscreen"
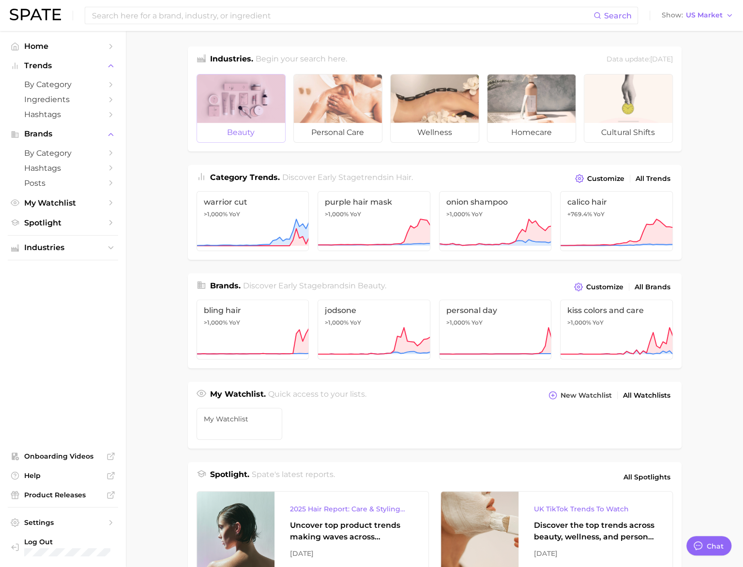
click at [254, 105] on div at bounding box center [241, 99] width 88 height 48
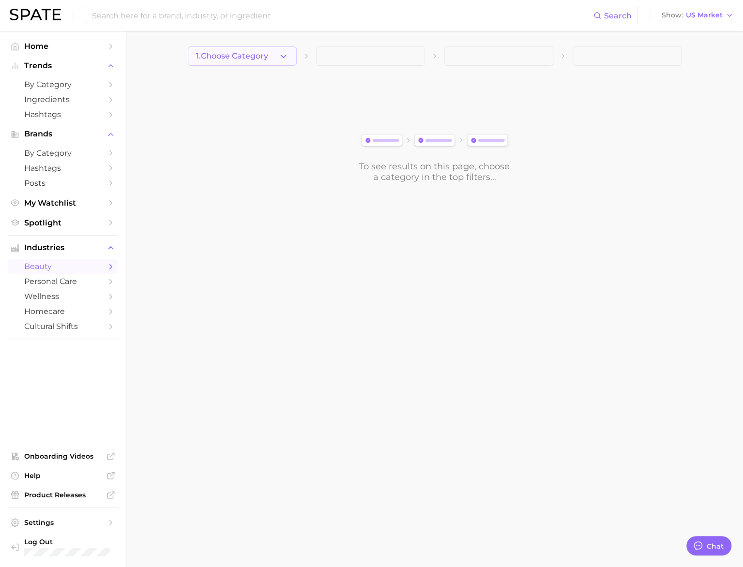
click at [232, 49] on button "1. Choose Category" at bounding box center [242, 55] width 109 height 19
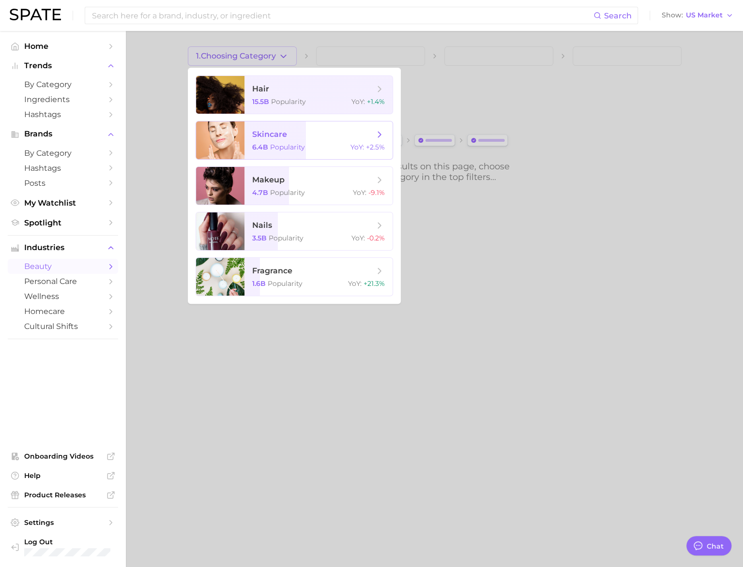
click at [253, 129] on span "skincare" at bounding box center [313, 134] width 122 height 11
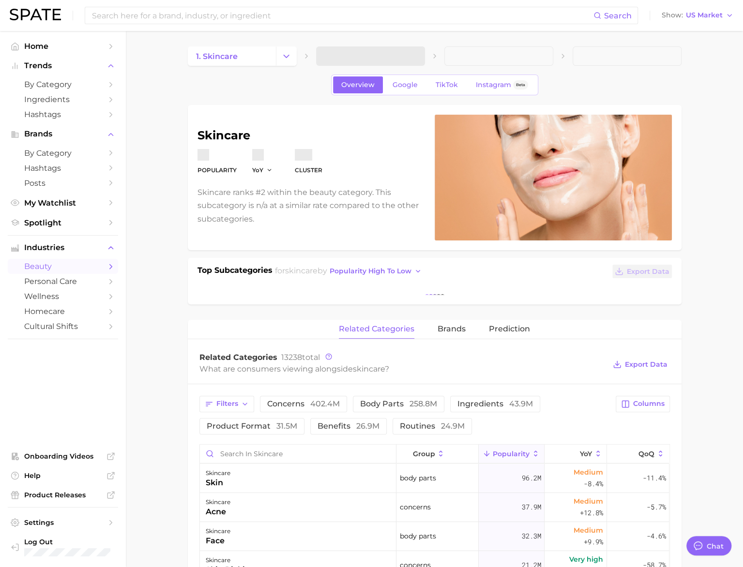
type textarea "x"
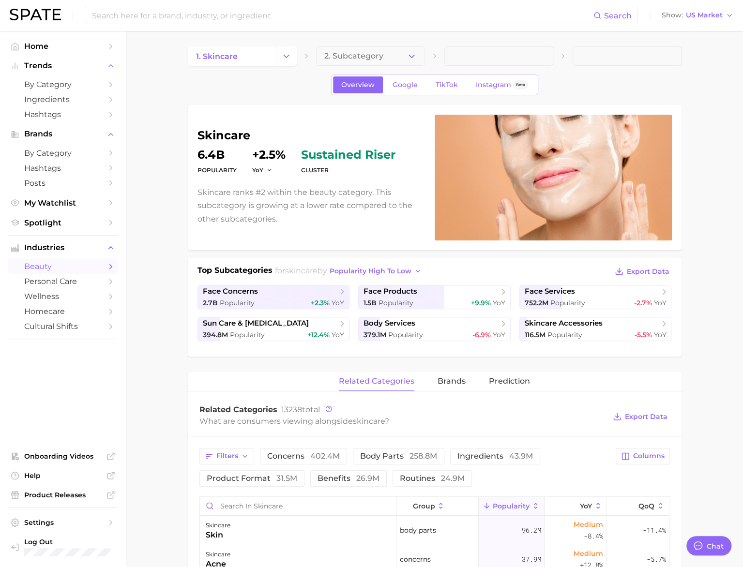
scroll to position [75, 0]
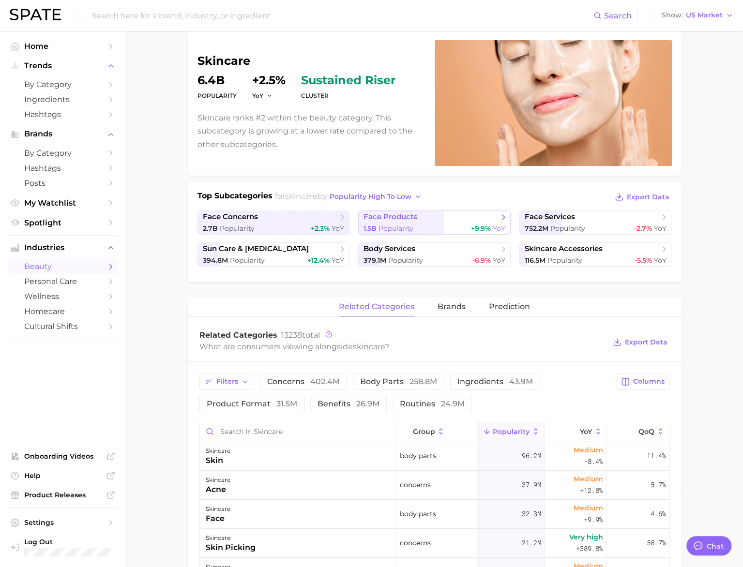
click at [446, 216] on span "face products" at bounding box center [430, 217] width 135 height 10
